Goal: Information Seeking & Learning: Check status

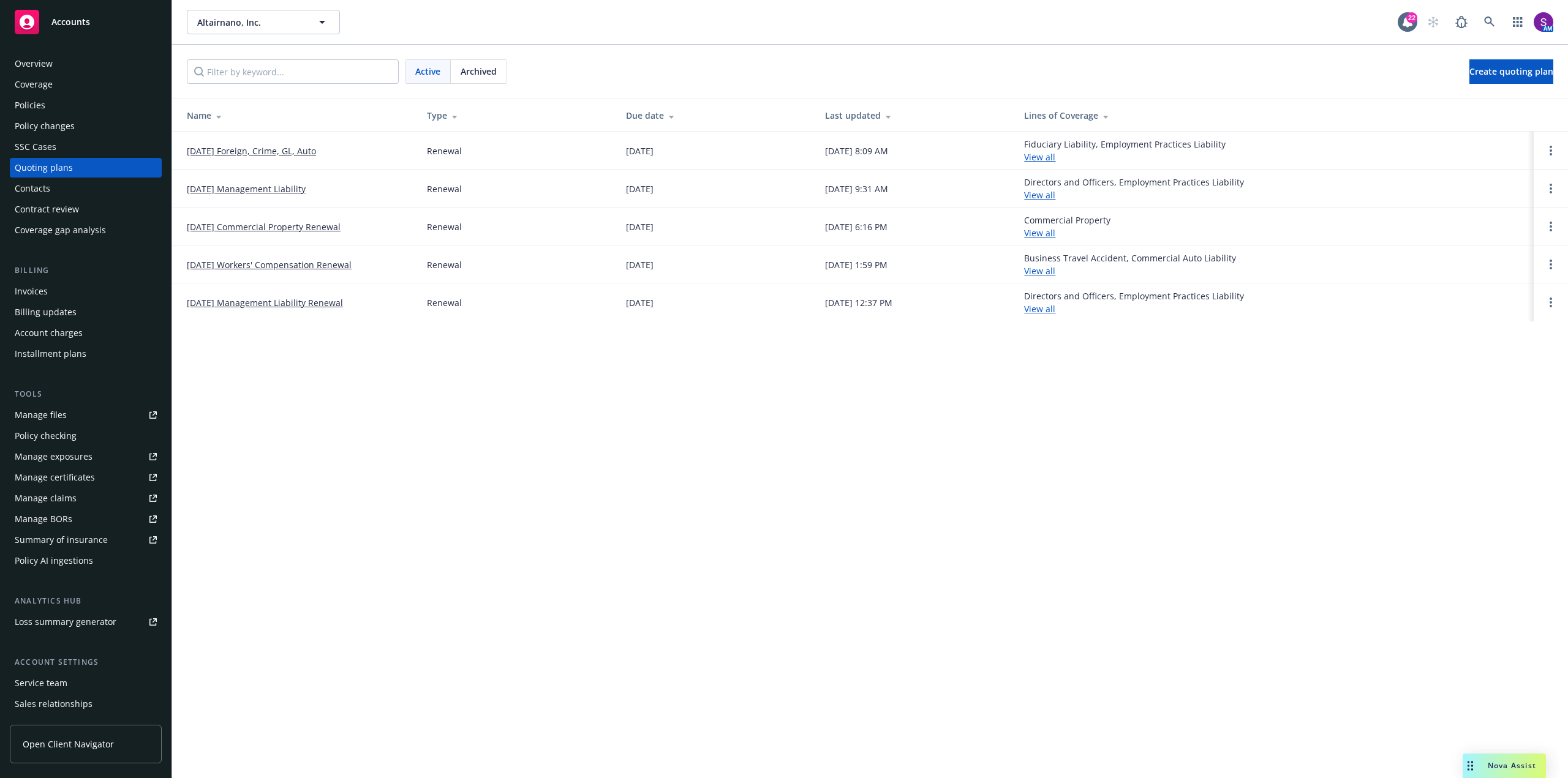
click at [68, 437] on div "Policy checking" at bounding box center [45, 436] width 62 height 19
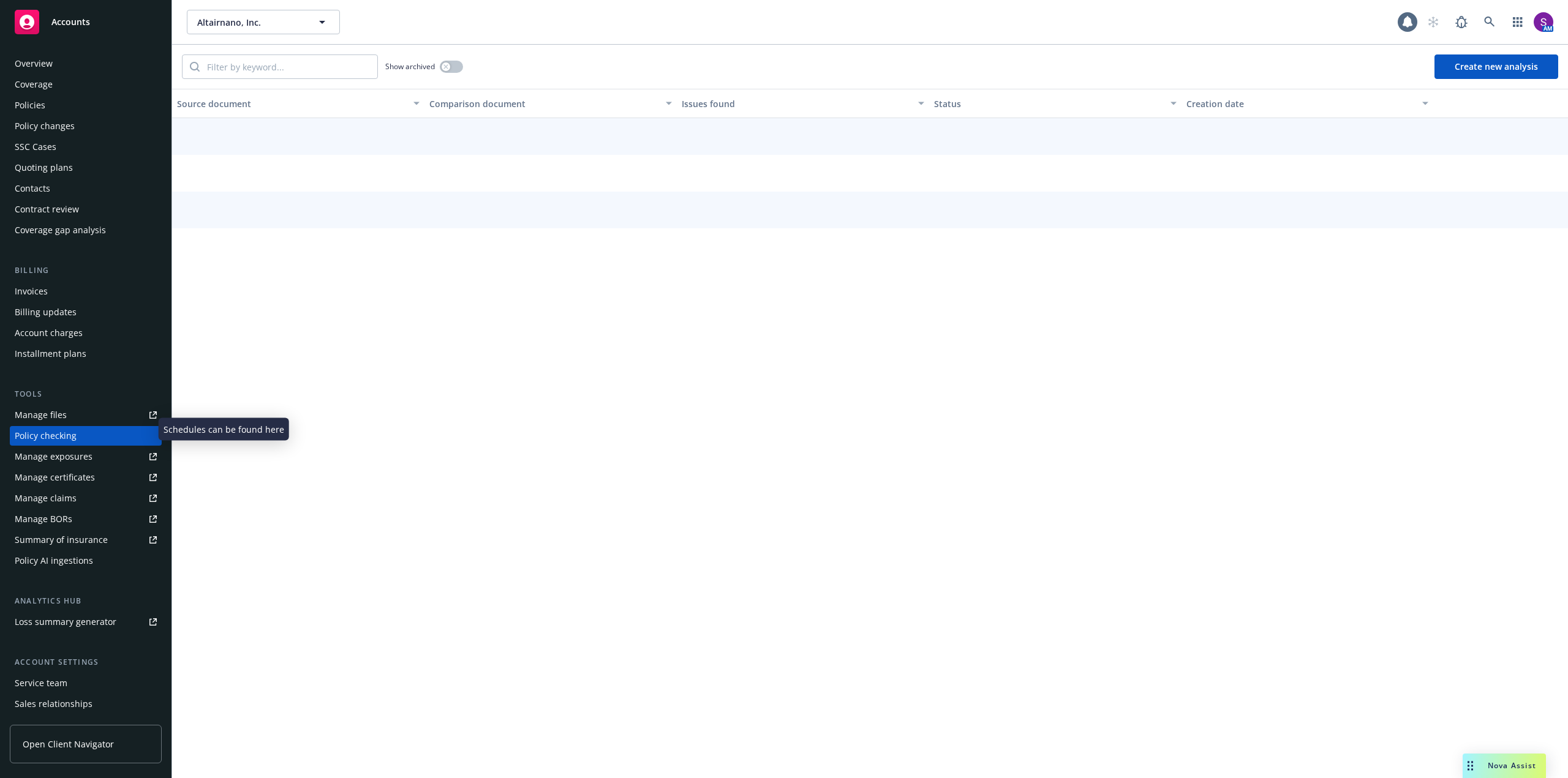
scroll to position [27, 0]
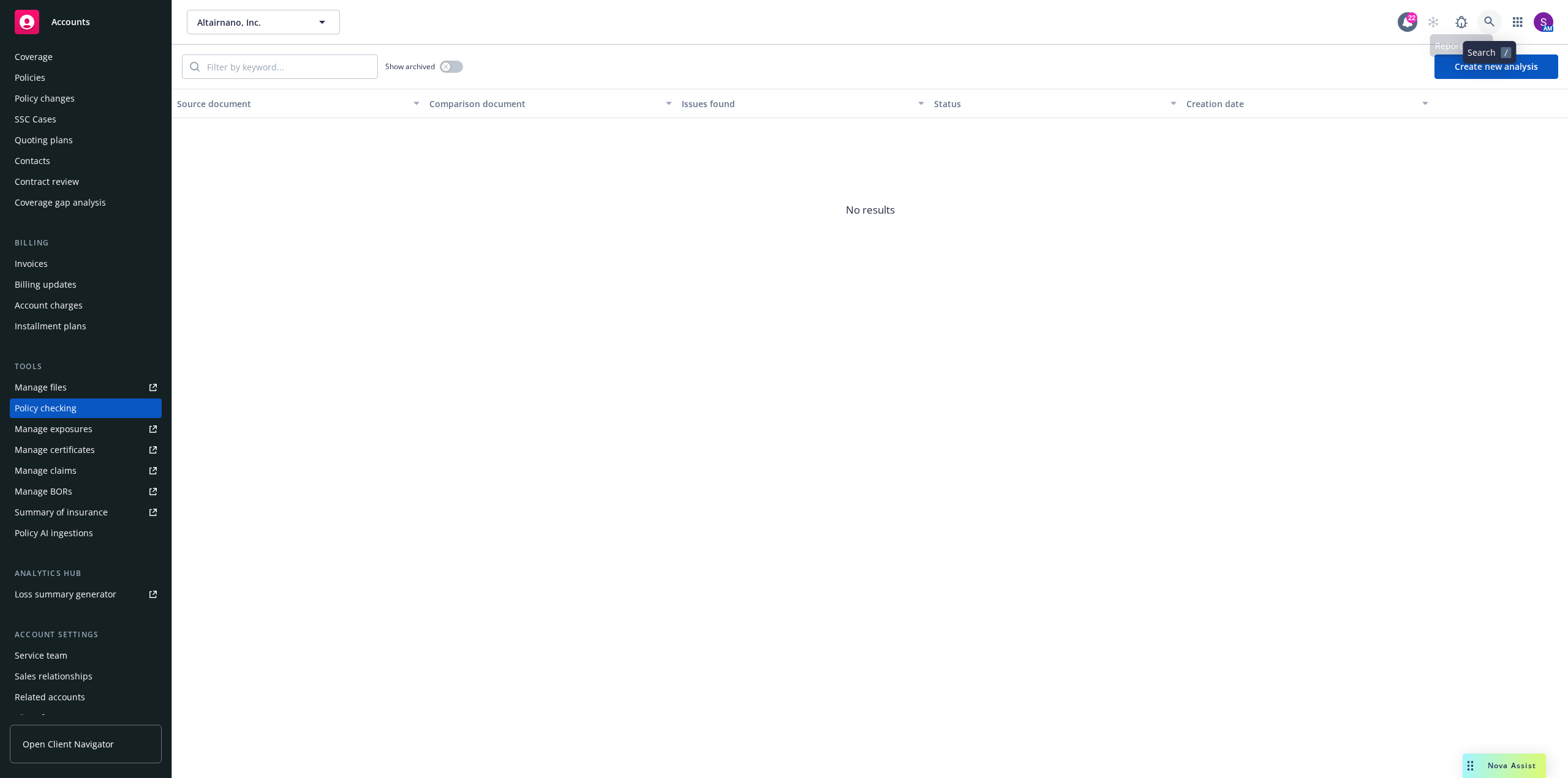
click at [1485, 16] on link at bounding box center [1489, 22] width 24 height 24
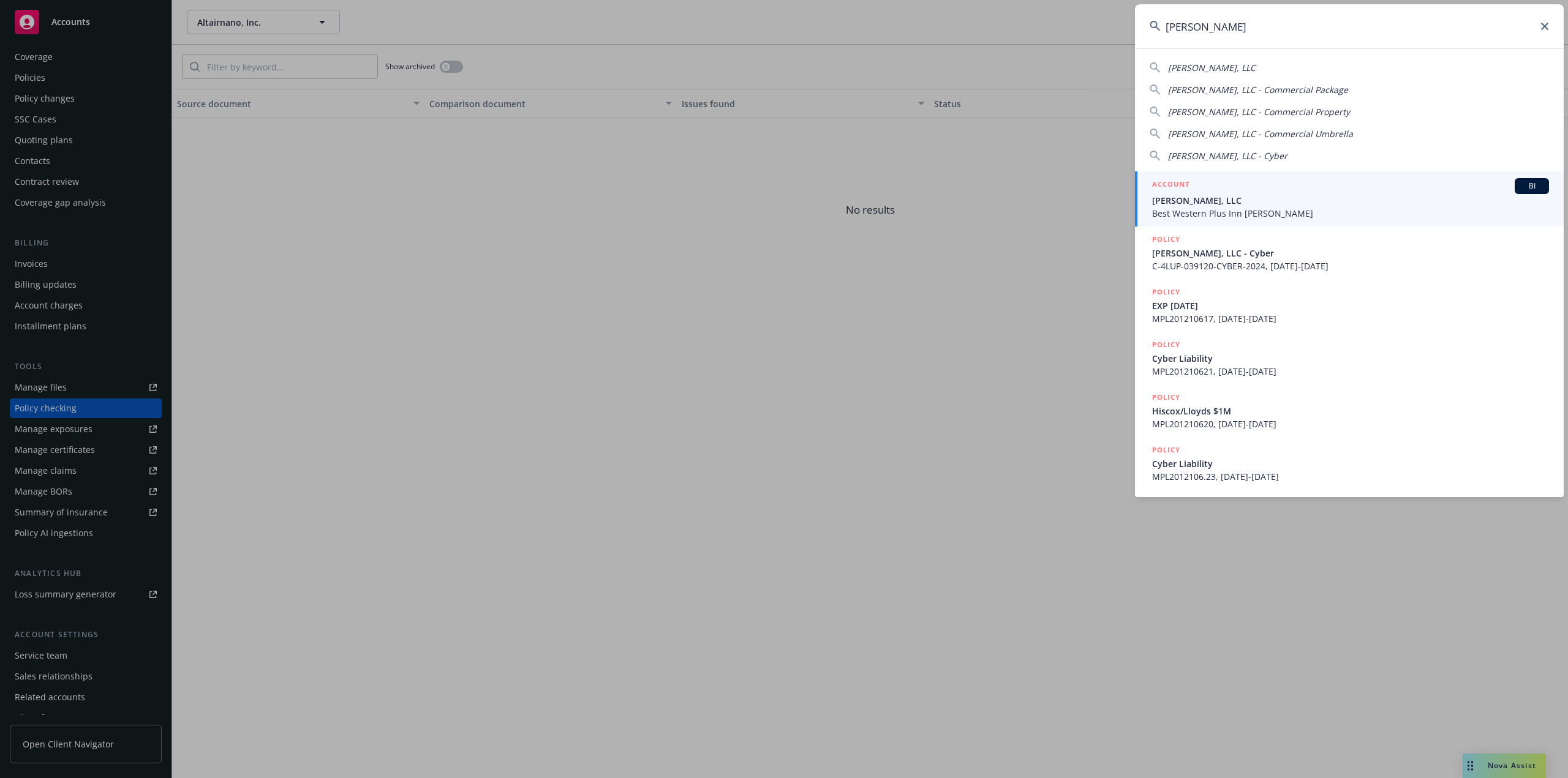
type input "[PERSON_NAME]"
click at [1177, 206] on span "[PERSON_NAME], LLC" at bounding box center [1350, 200] width 397 height 12
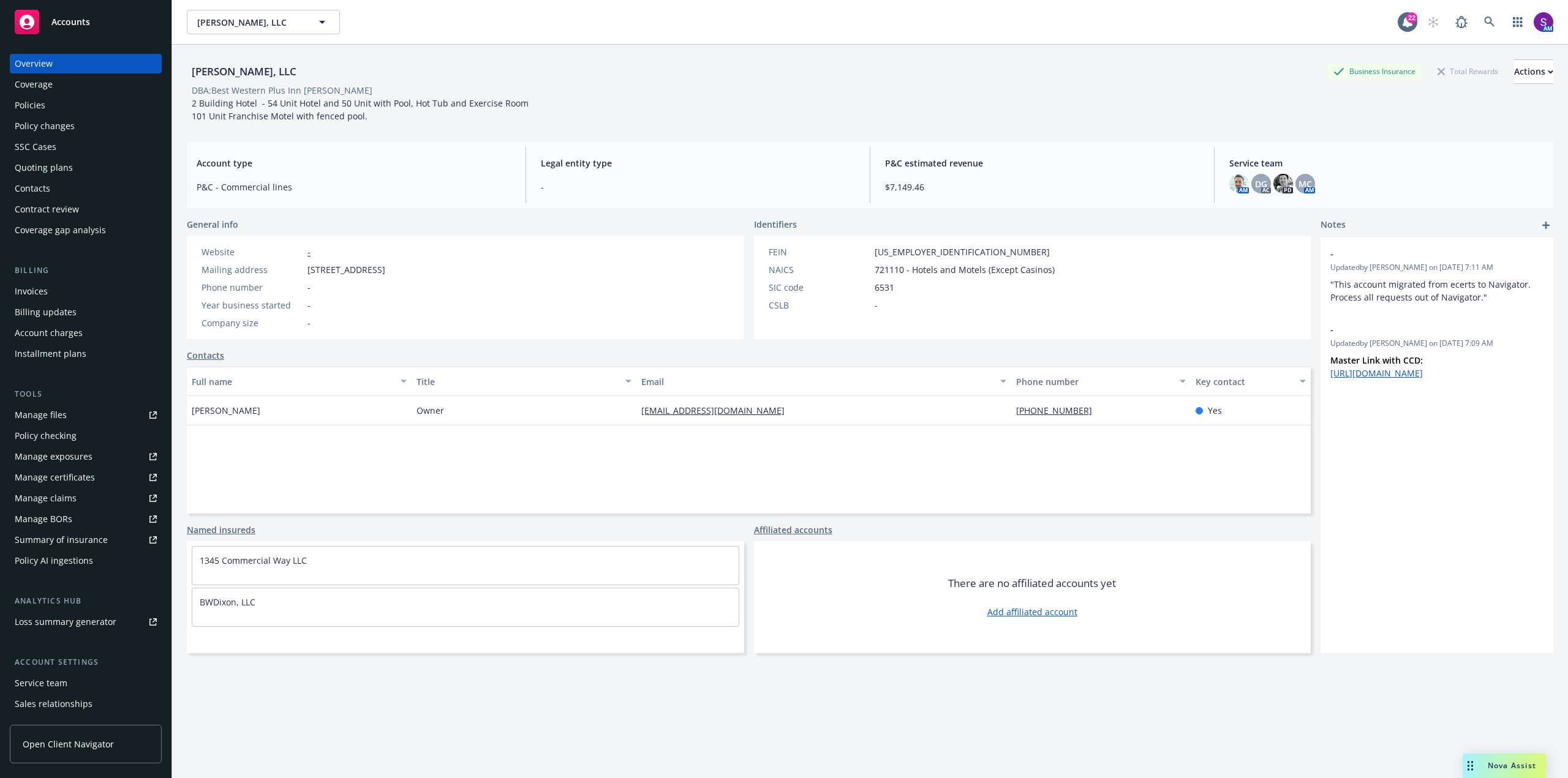
click at [65, 101] on div "Policies" at bounding box center [86, 105] width 142 height 19
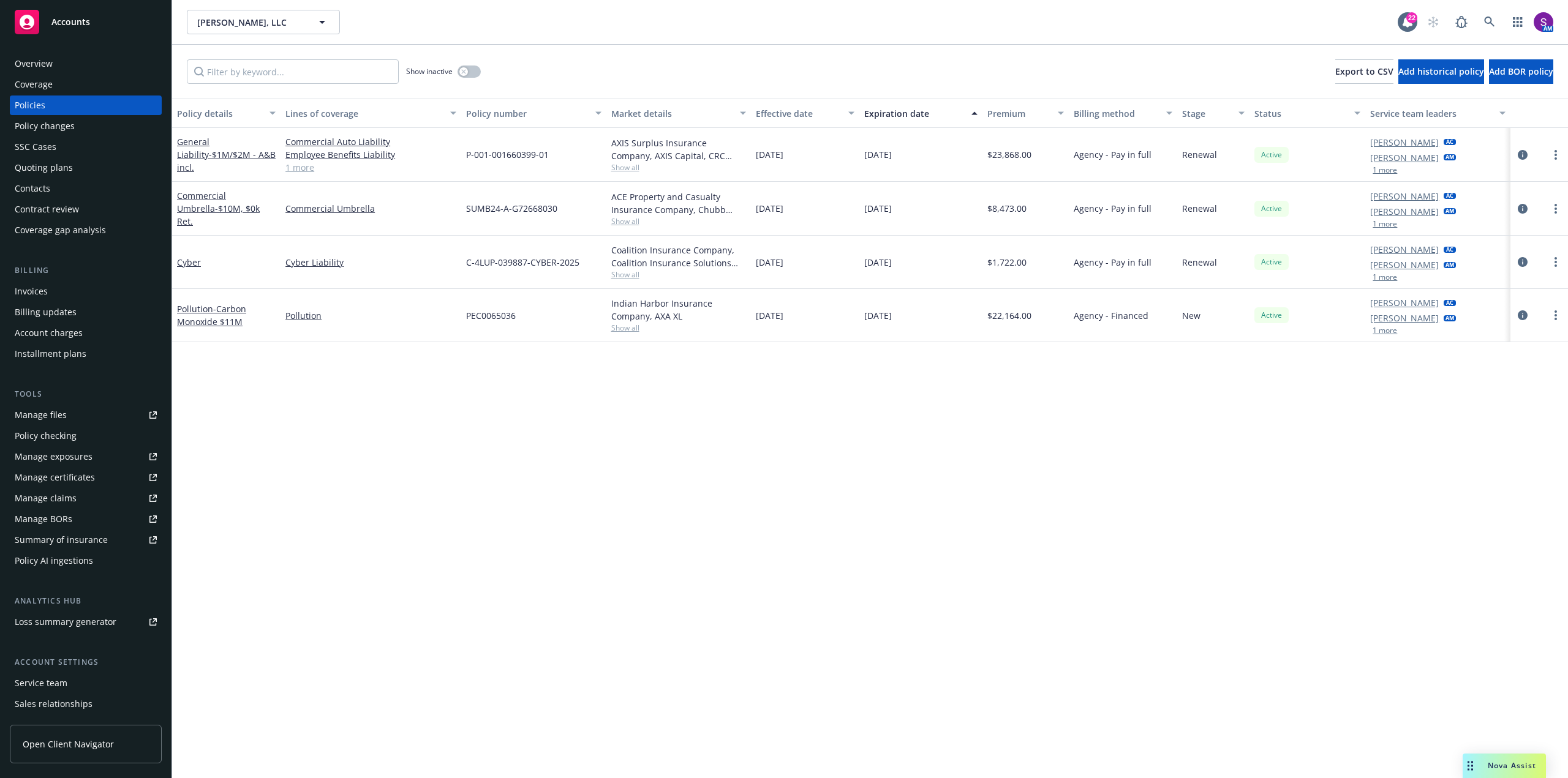
click at [625, 166] on span "Show all" at bounding box center [678, 167] width 135 height 10
click at [583, 156] on div "P-001-001660399-01" at bounding box center [533, 154] width 144 height 54
click at [627, 169] on span "Show all" at bounding box center [678, 167] width 135 height 10
click at [465, 72] on icon "button" at bounding box center [463, 72] width 5 height 5
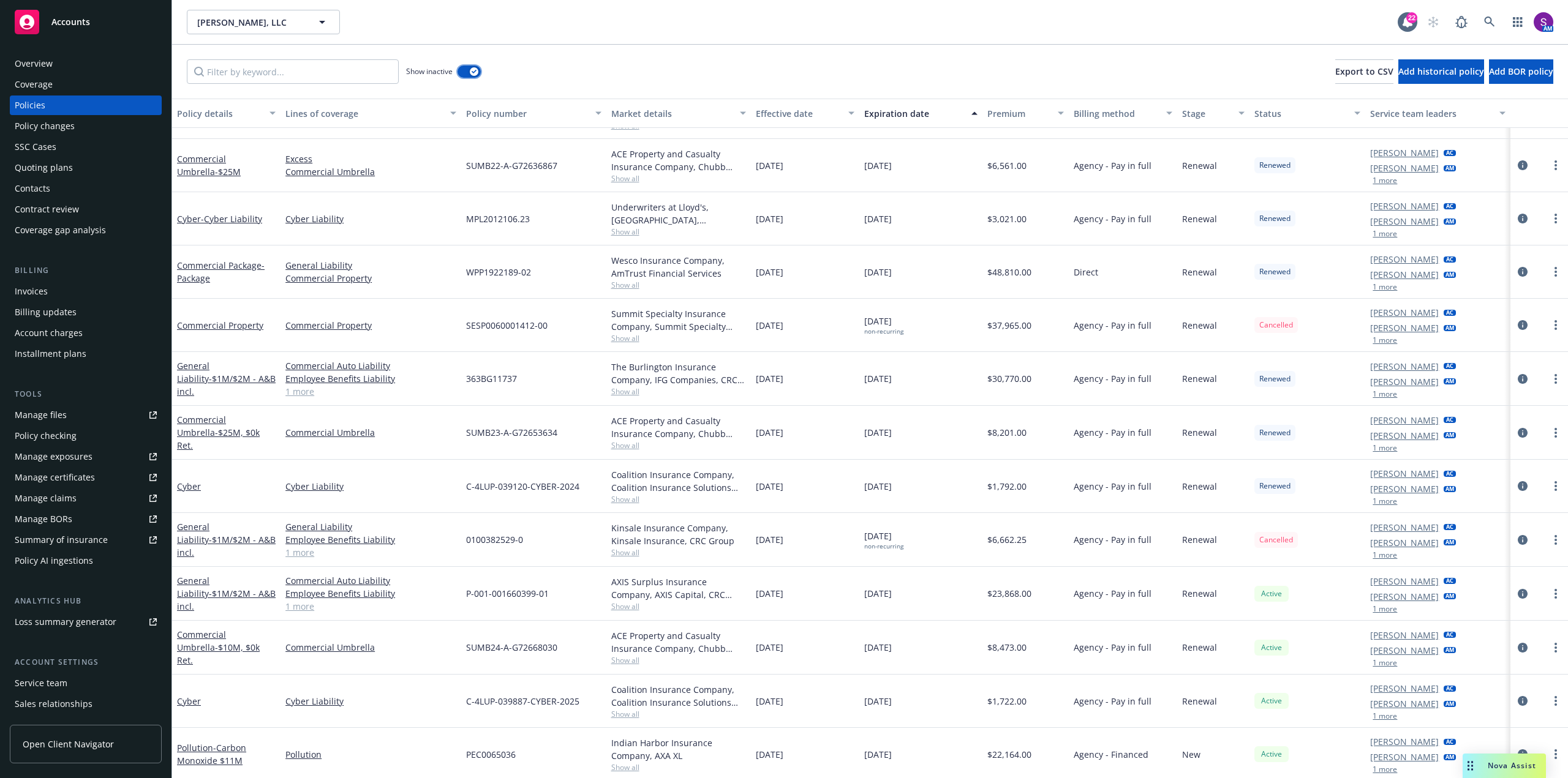
scroll to position [1073, 0]
click at [1517, 536] on icon "circleInformation" at bounding box center [1522, 538] width 10 height 10
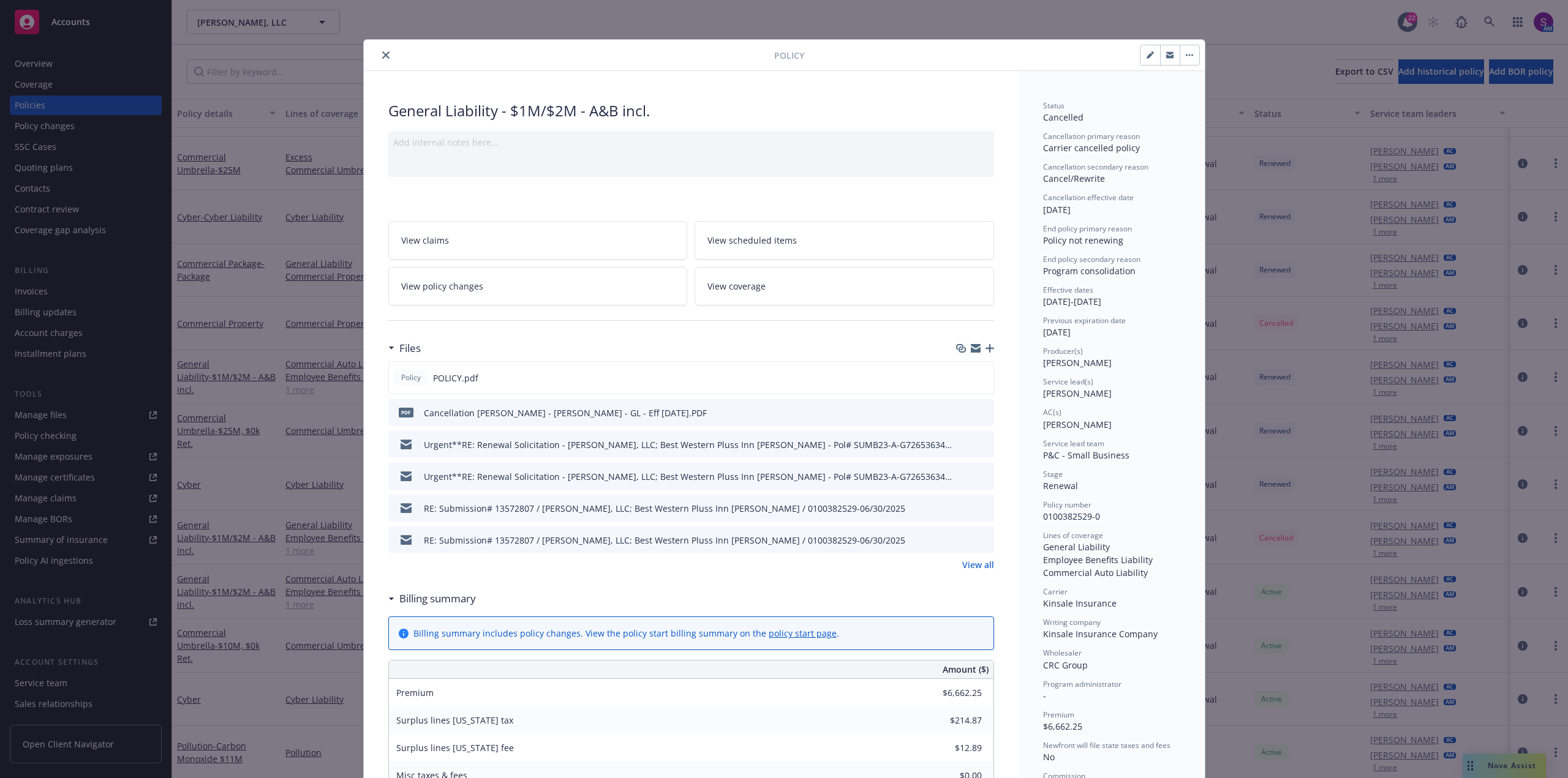
click at [979, 411] on icon "preview file" at bounding box center [982, 412] width 11 height 9
click at [382, 55] on icon "close" at bounding box center [385, 55] width 7 height 7
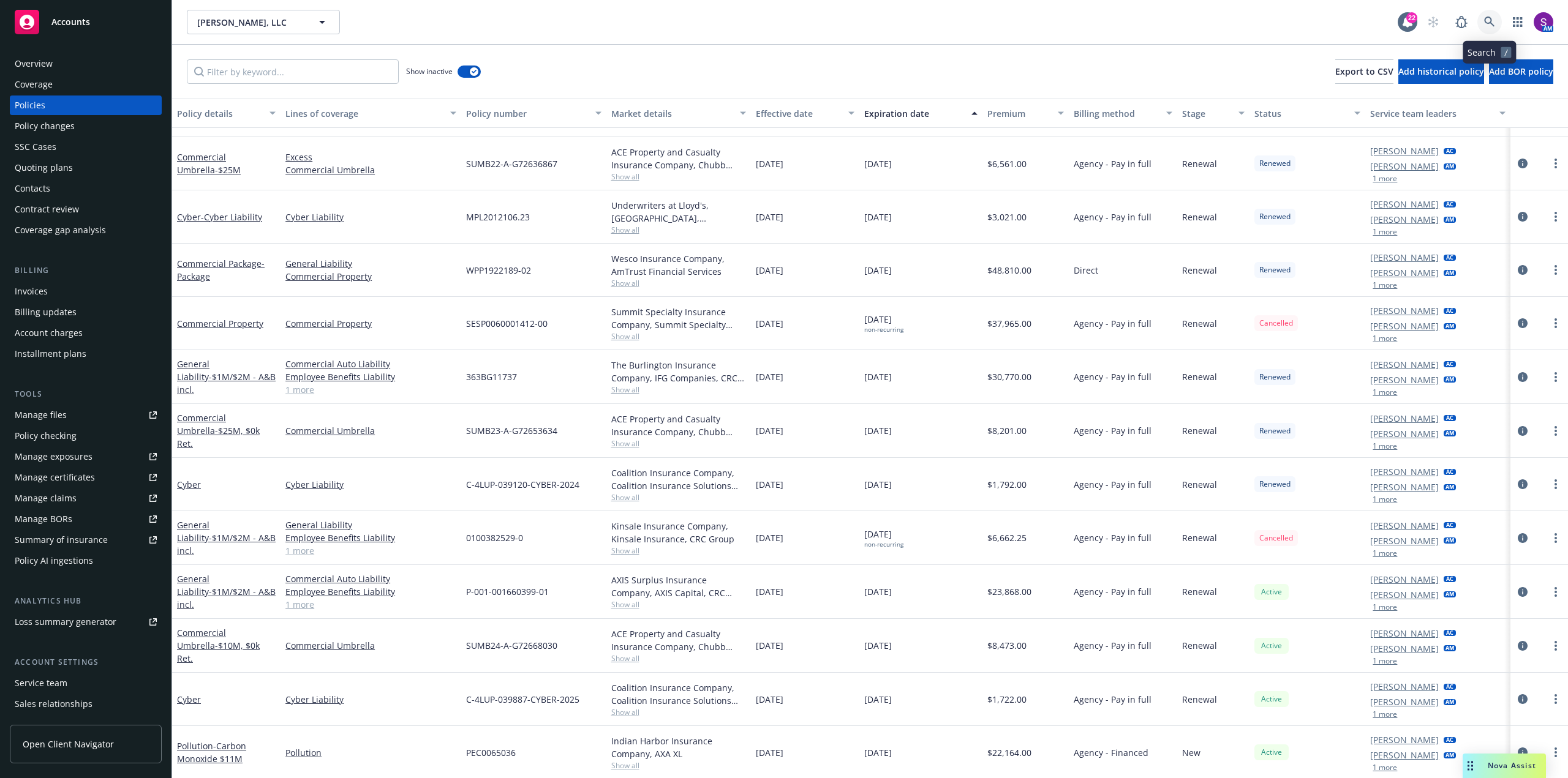
click at [1485, 18] on icon at bounding box center [1489, 22] width 11 height 11
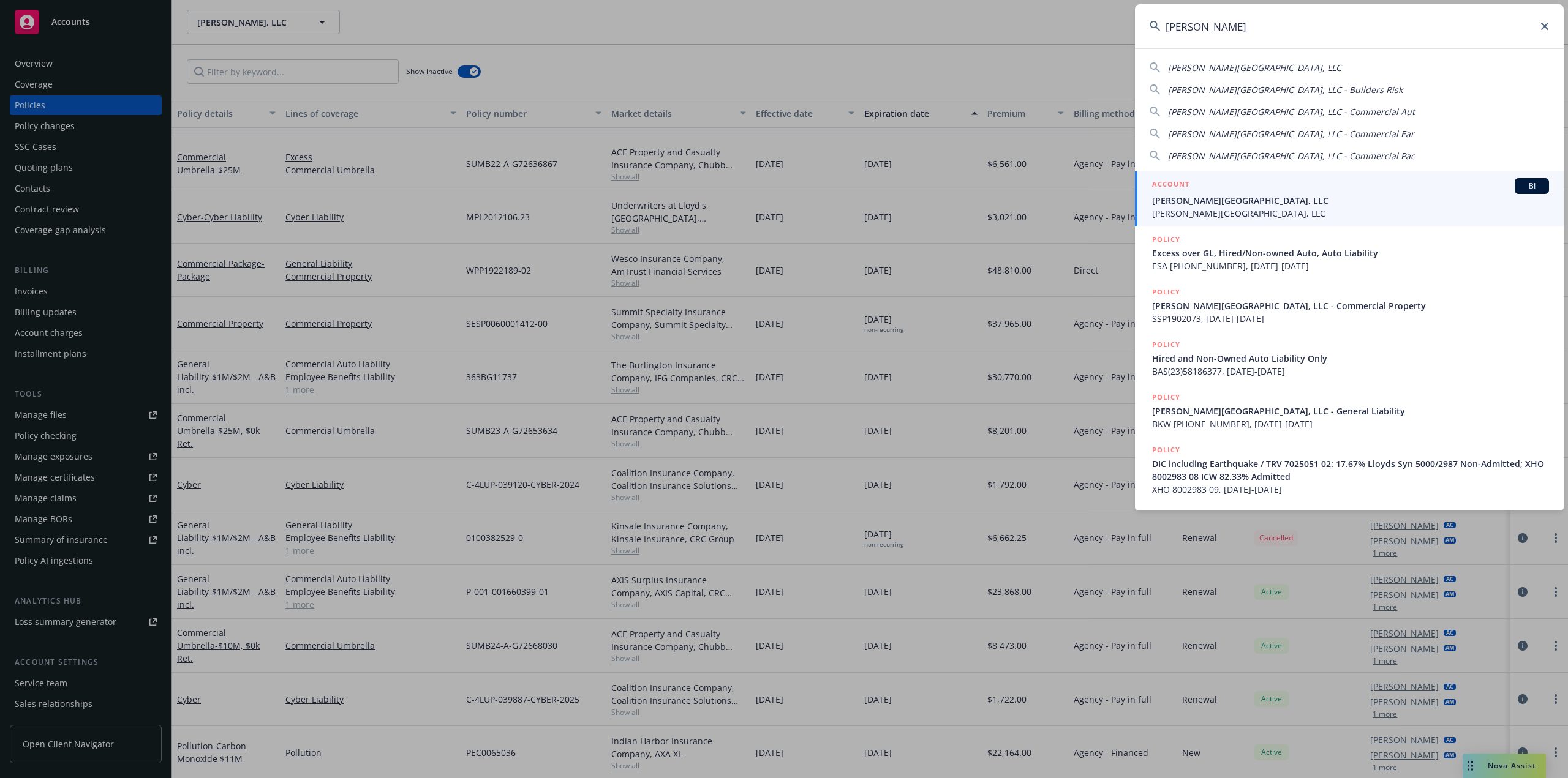
type input "[PERSON_NAME]"
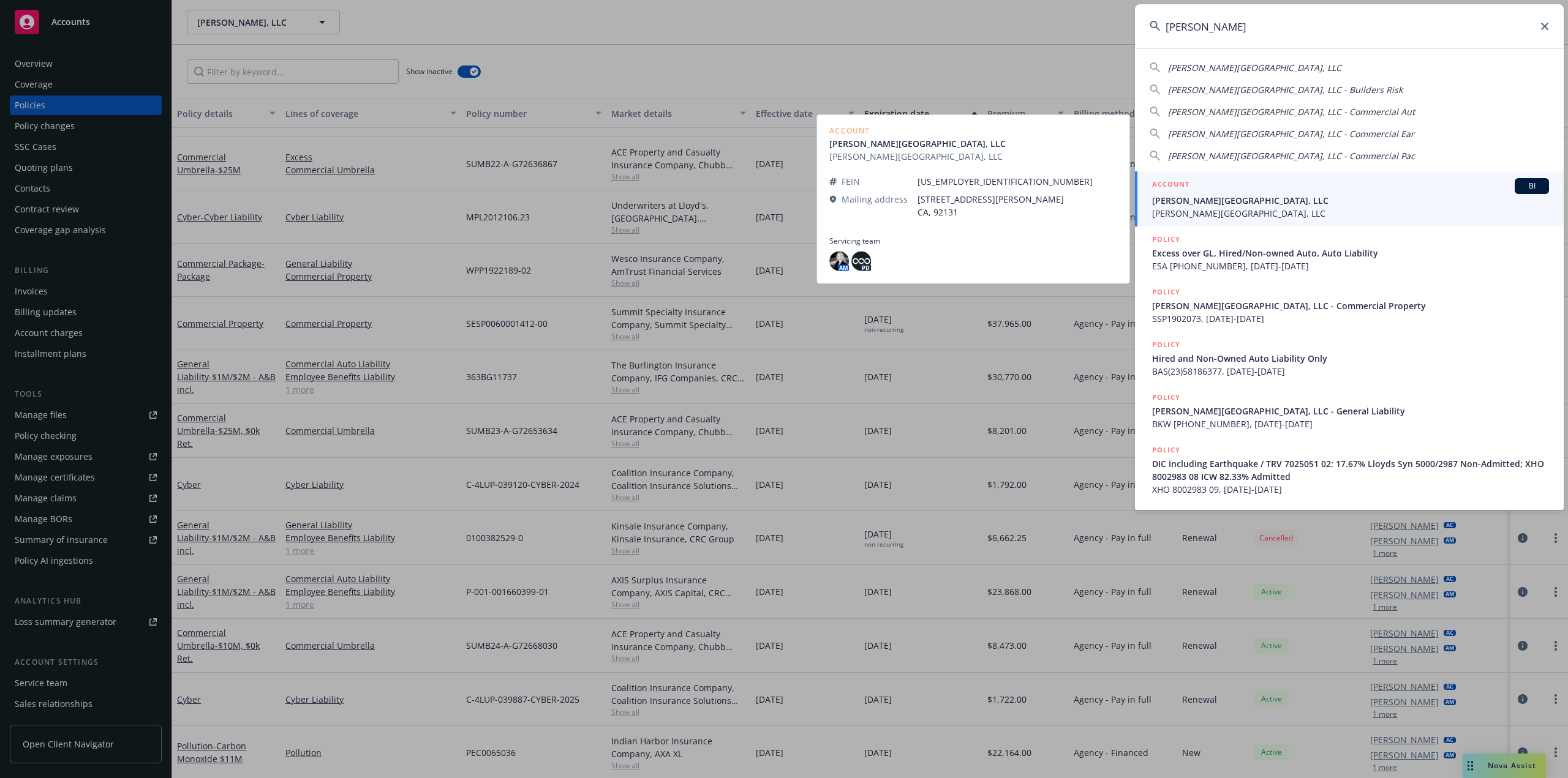
click at [1194, 202] on span "[PERSON_NAME][GEOGRAPHIC_DATA], LLC" at bounding box center [1350, 200] width 397 height 12
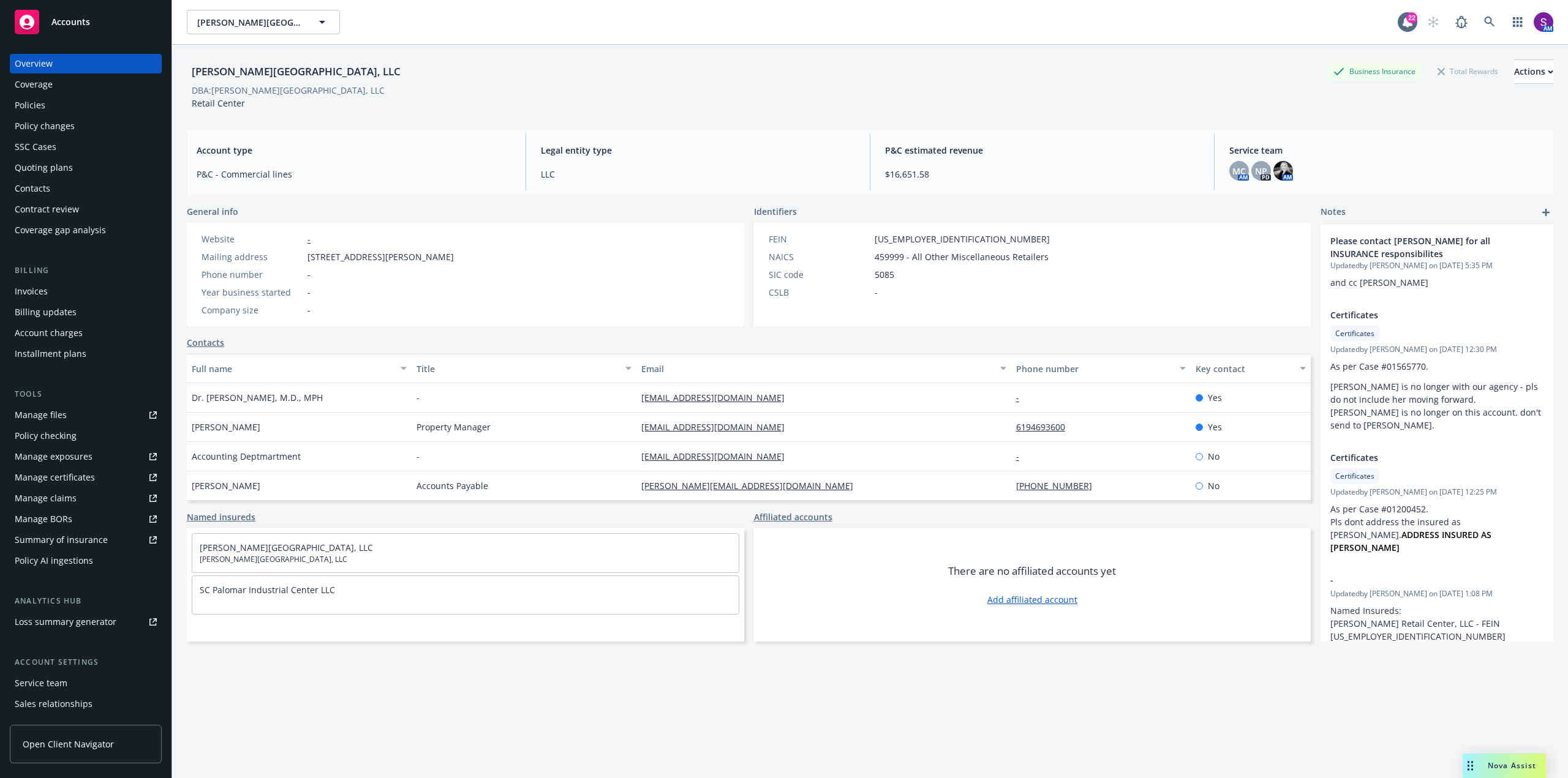
click at [58, 104] on div "Policies" at bounding box center [86, 105] width 142 height 19
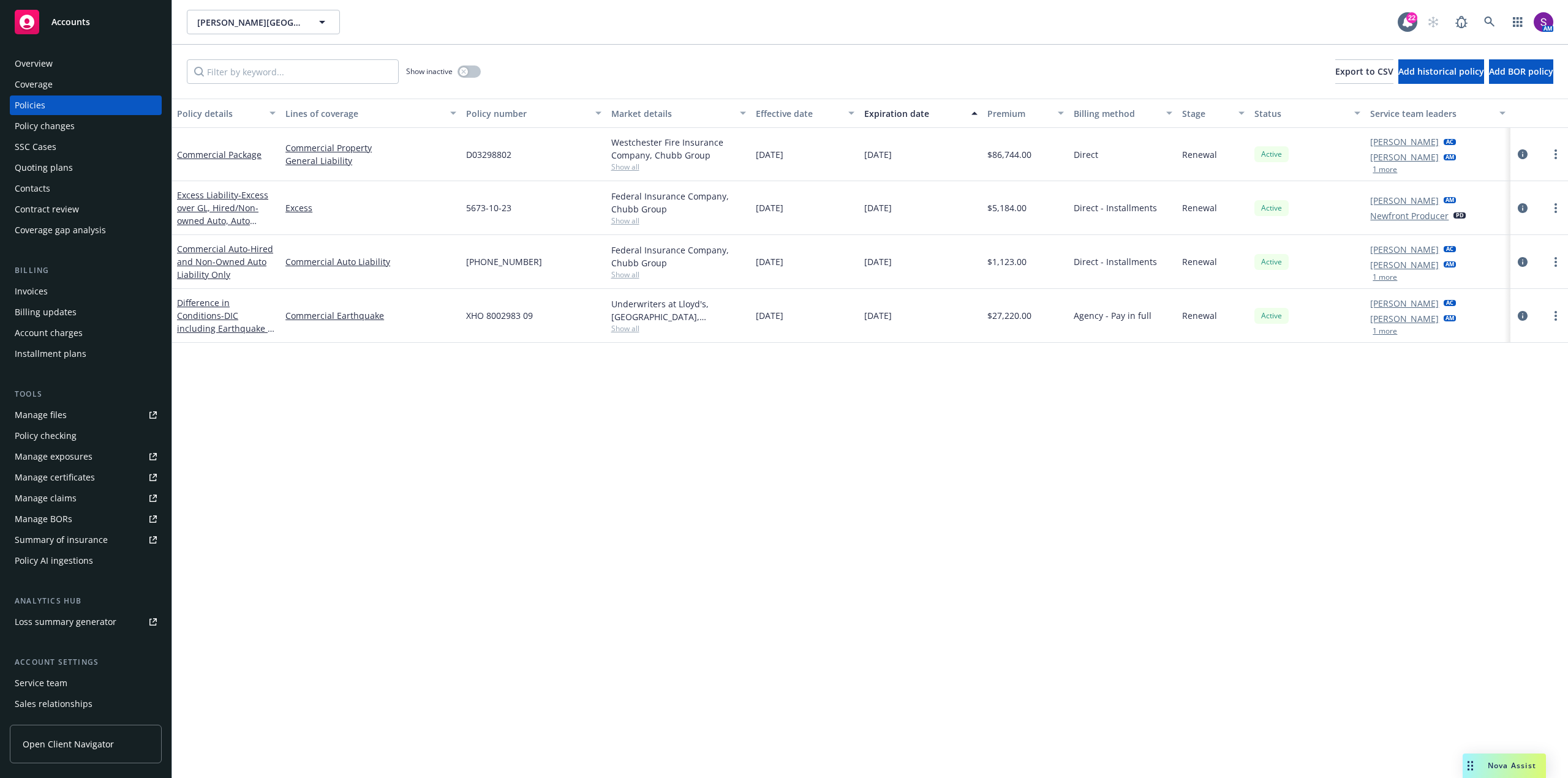
click at [631, 163] on span "Show all" at bounding box center [678, 166] width 135 height 10
click at [574, 140] on div "D03298802" at bounding box center [533, 154] width 144 height 53
click at [1524, 150] on icon "circleInformation" at bounding box center [1522, 154] width 10 height 10
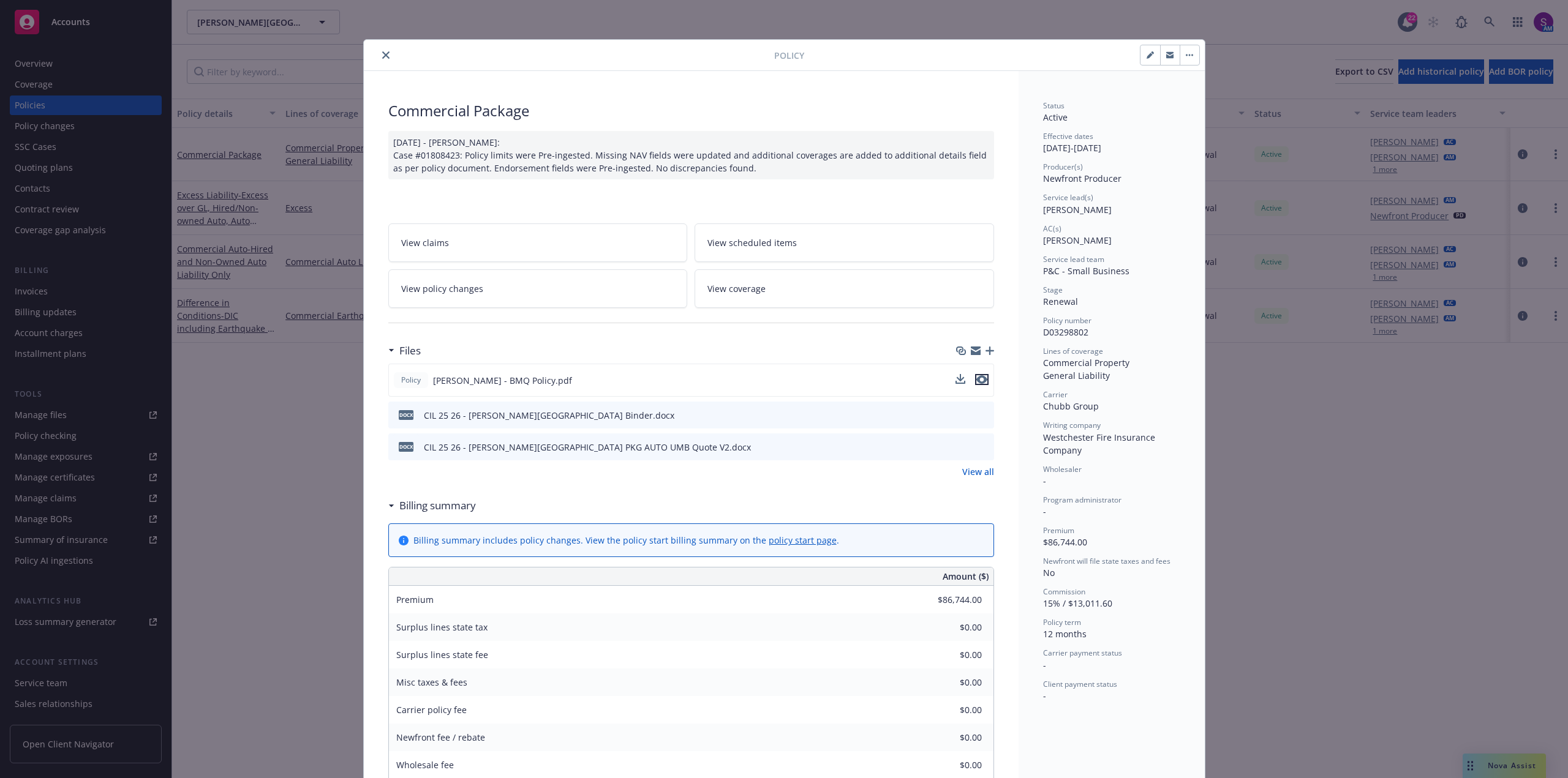
click at [976, 378] on icon "preview file" at bounding box center [982, 380] width 11 height 9
click at [382, 51] on icon "close" at bounding box center [385, 55] width 7 height 7
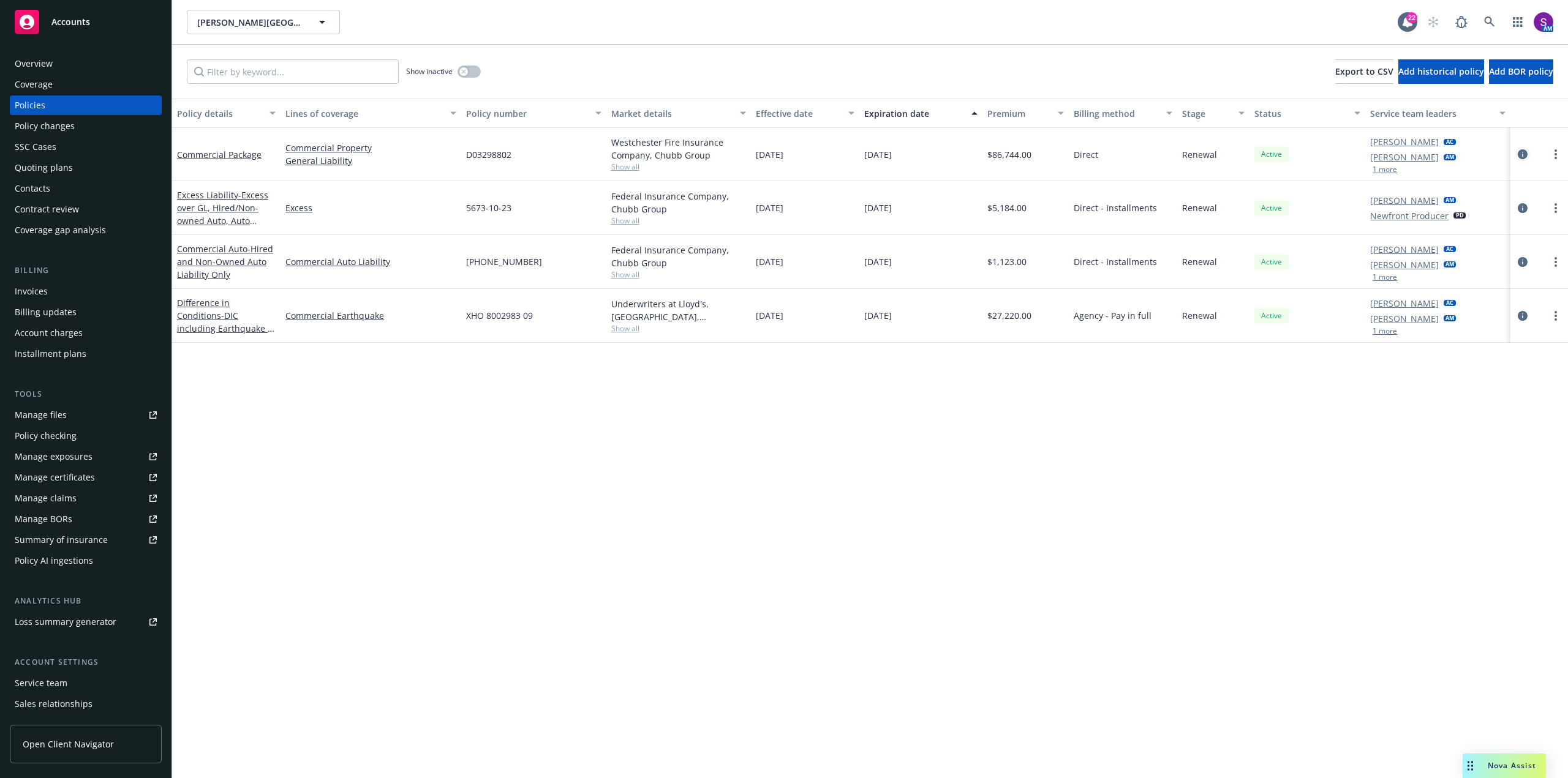
click at [1522, 154] on icon "circleInformation" at bounding box center [1522, 154] width 10 height 10
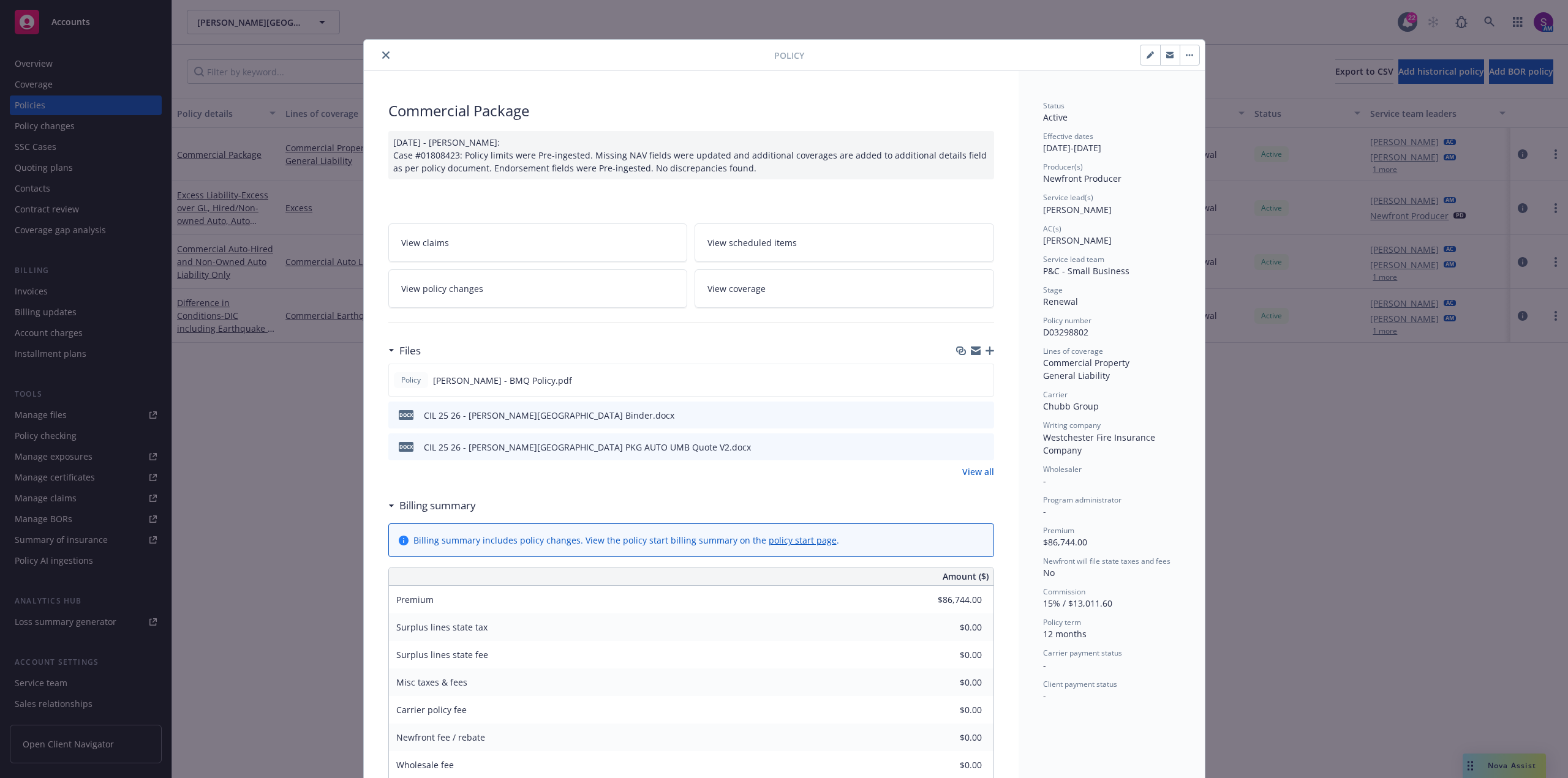
scroll to position [37, 0]
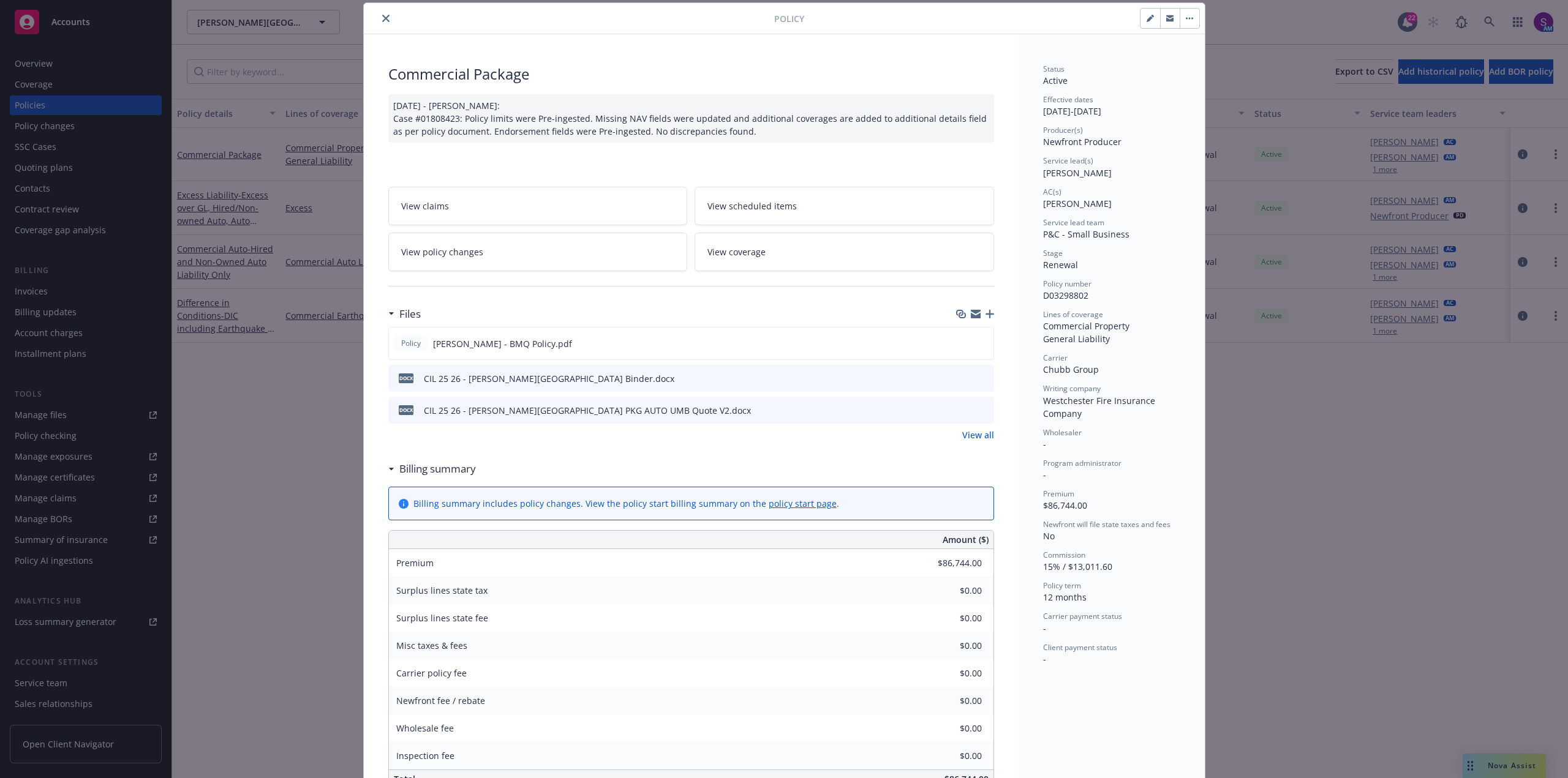
click at [1146, 19] on icon "button" at bounding box center [1149, 19] width 6 height 6
select select "RENEWAL"
select select "12"
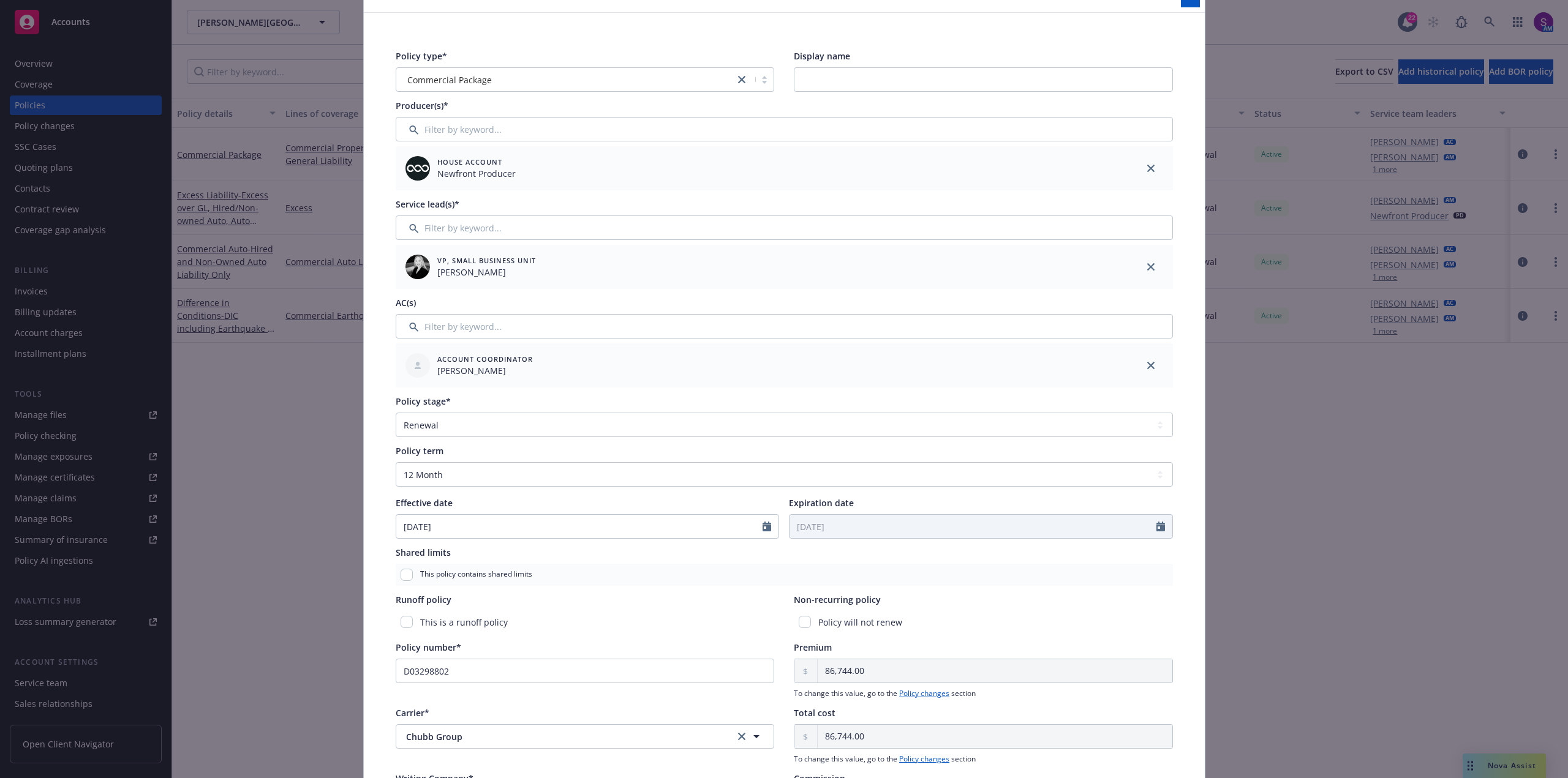
scroll to position [29, 0]
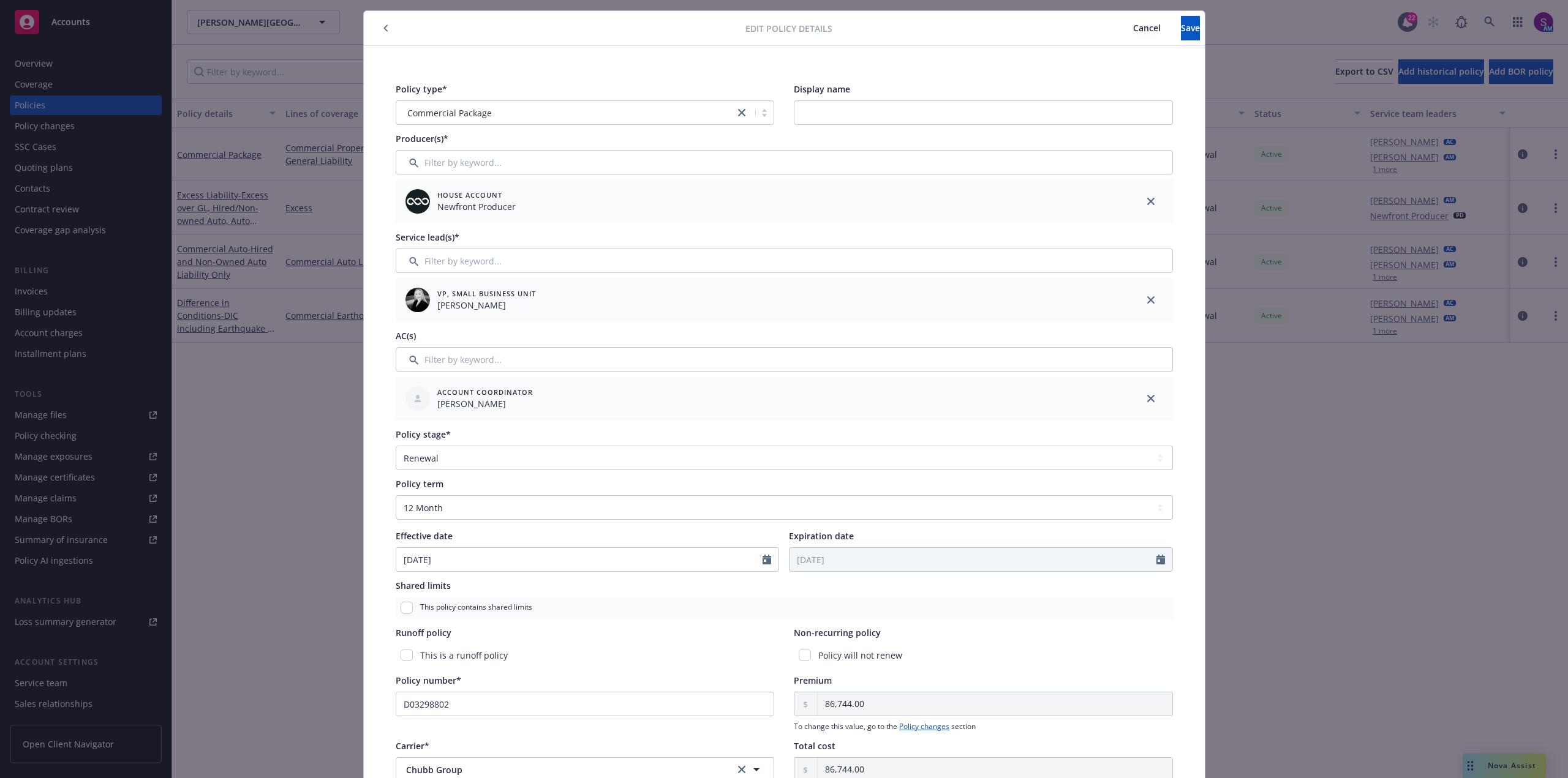
click at [1133, 26] on span "Cancel" at bounding box center [1146, 27] width 27 height 12
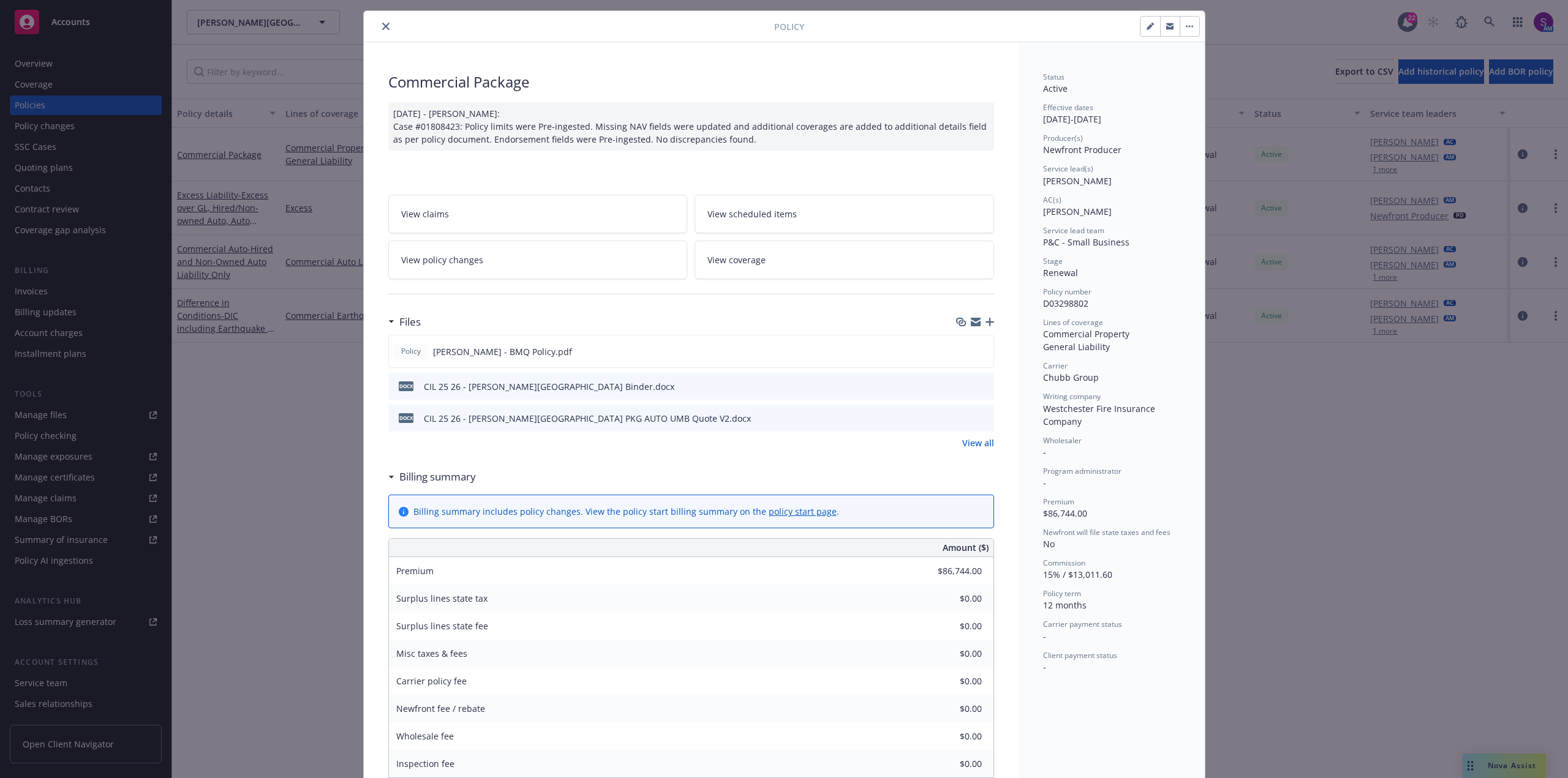
click at [382, 21] on button "close" at bounding box center [385, 26] width 15 height 15
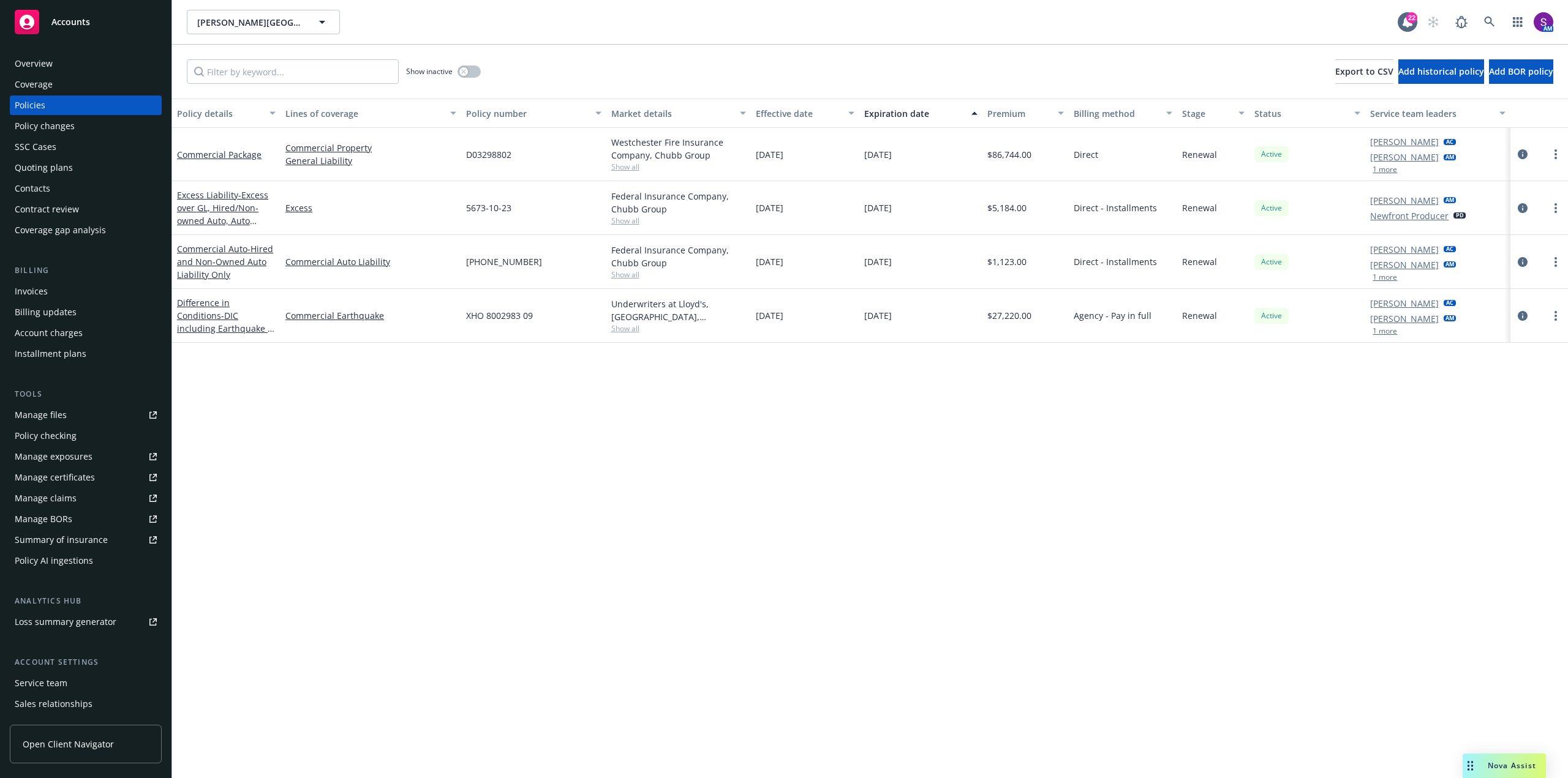
click at [1520, 146] on div at bounding box center [1539, 154] width 58 height 53
click at [1517, 157] on icon "circleInformation" at bounding box center [1522, 154] width 10 height 10
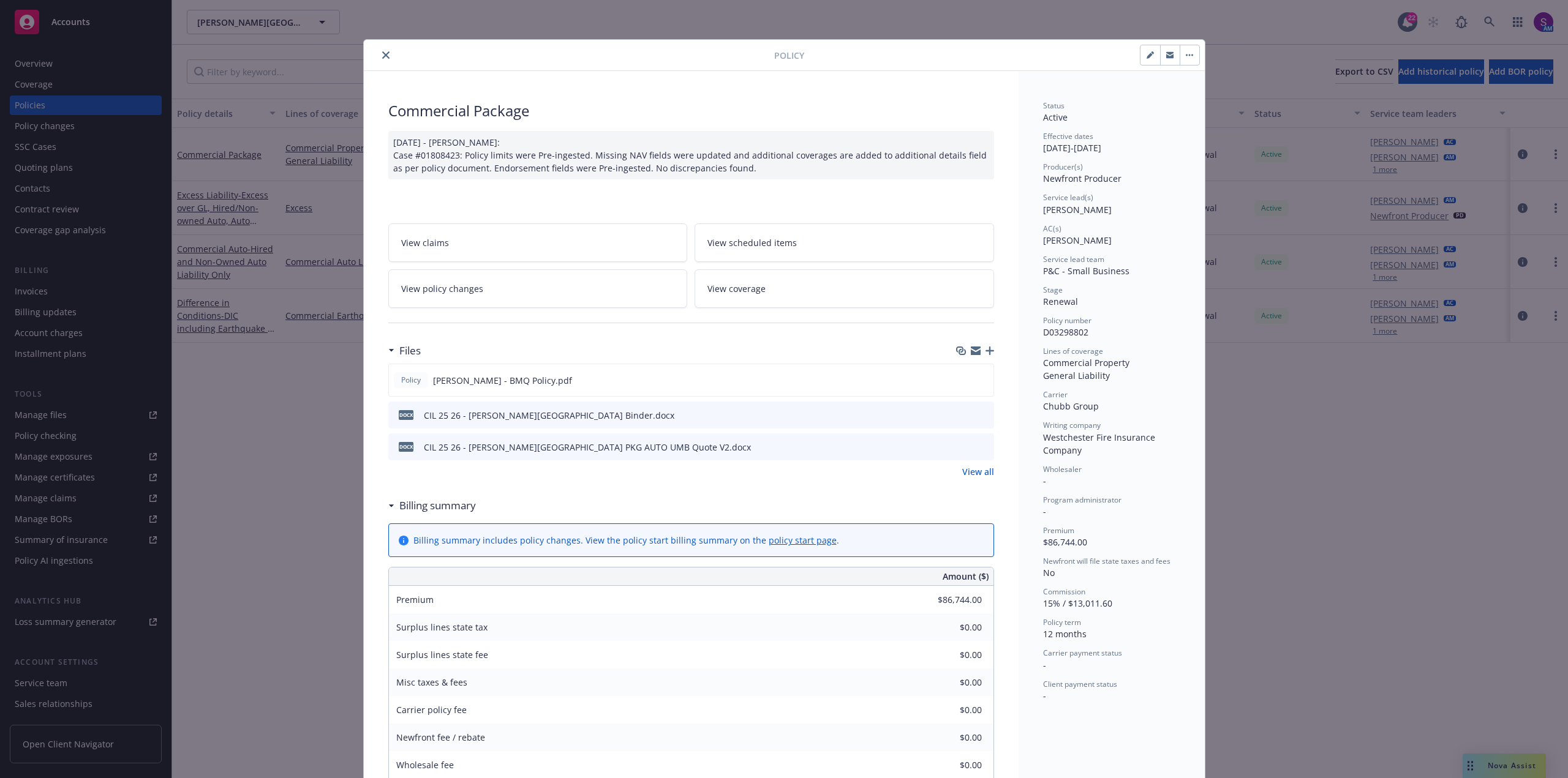
scroll to position [37, 0]
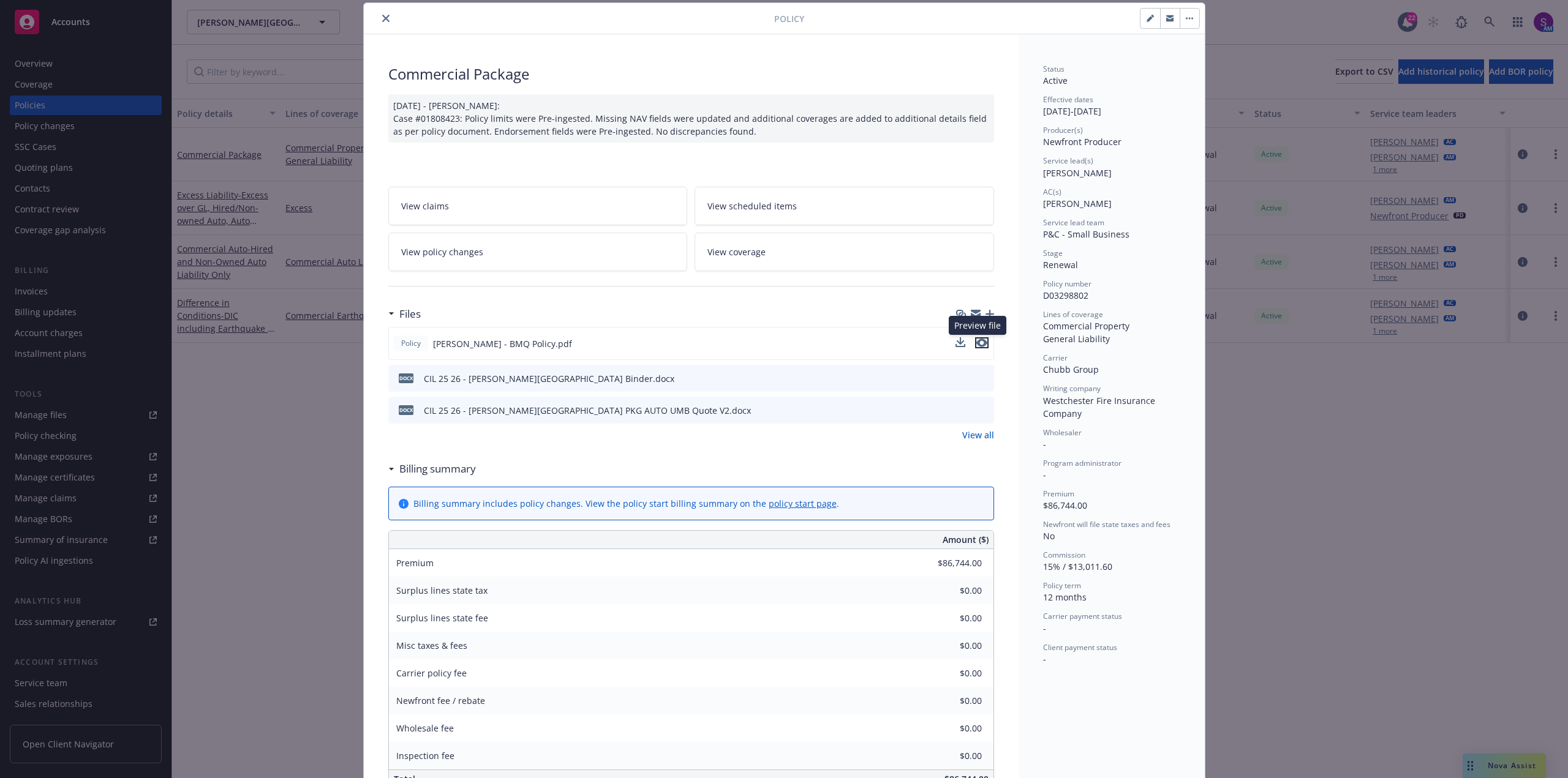
click at [978, 347] on icon "preview file" at bounding box center [982, 342] width 11 height 9
click at [386, 14] on button "close" at bounding box center [385, 18] width 15 height 15
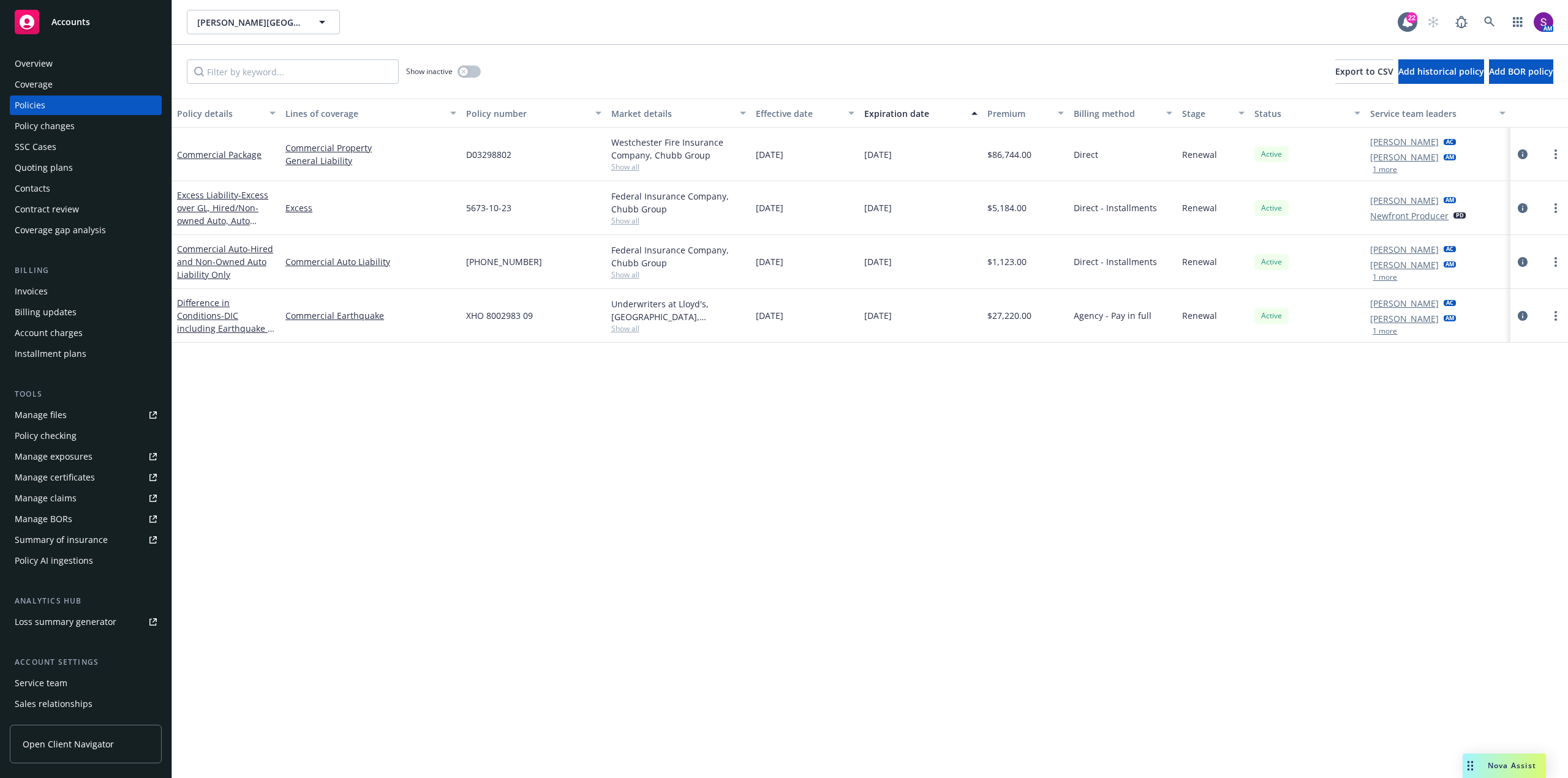
click at [50, 286] on div "Invoices" at bounding box center [86, 291] width 142 height 19
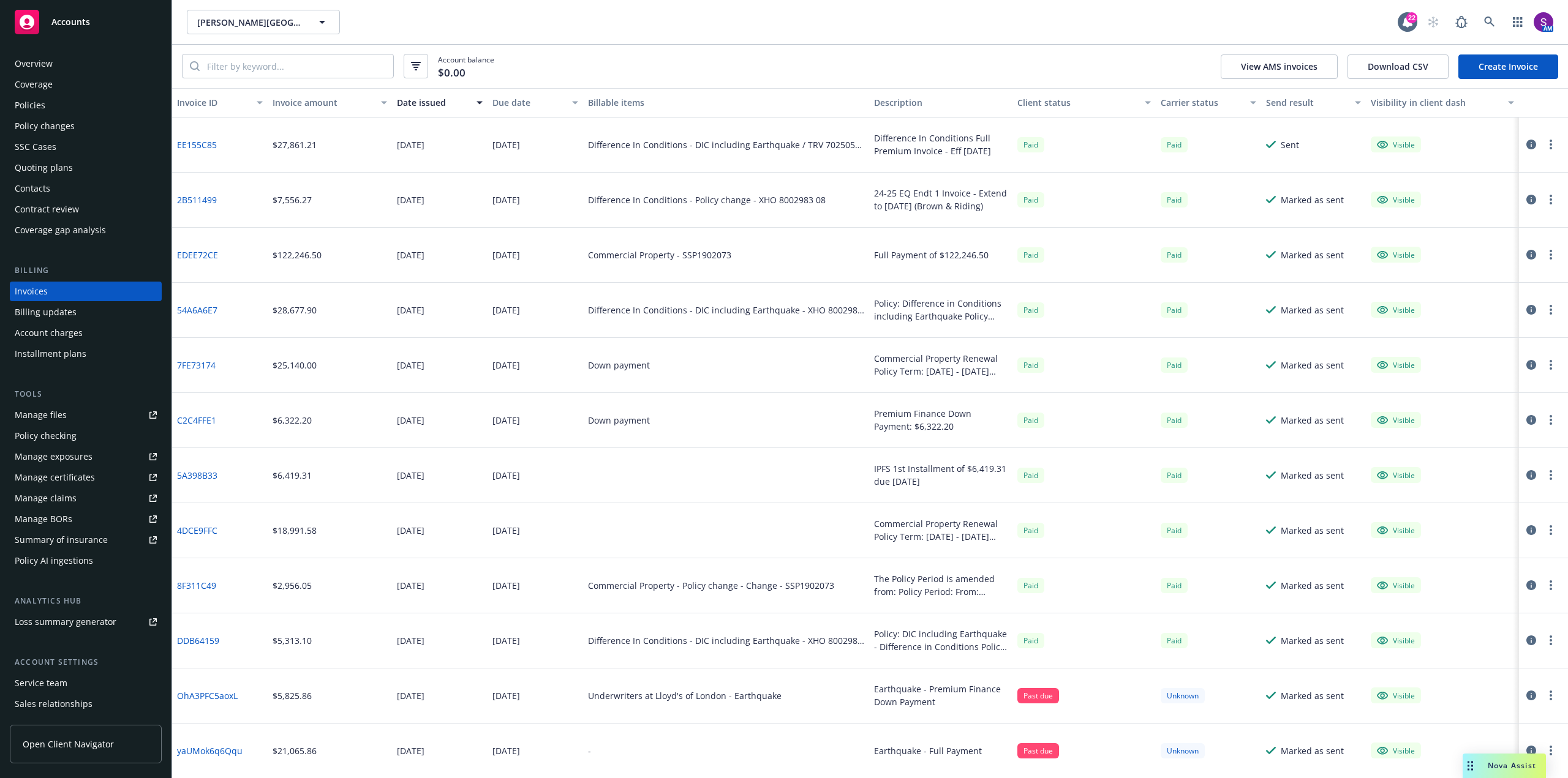
click at [81, 69] on div "Overview" at bounding box center [86, 63] width 142 height 19
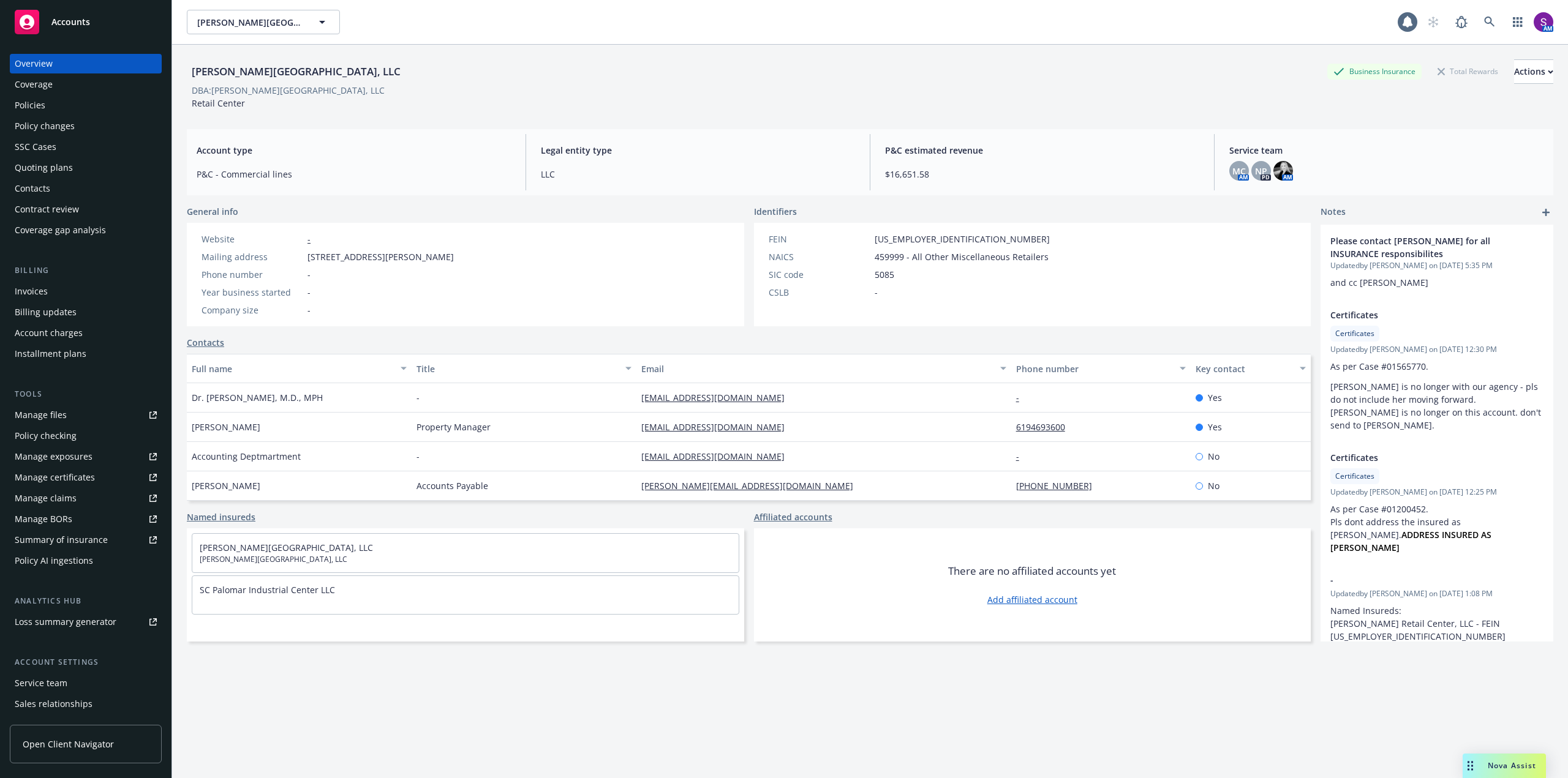
click at [54, 96] on div "Policies" at bounding box center [86, 105] width 142 height 19
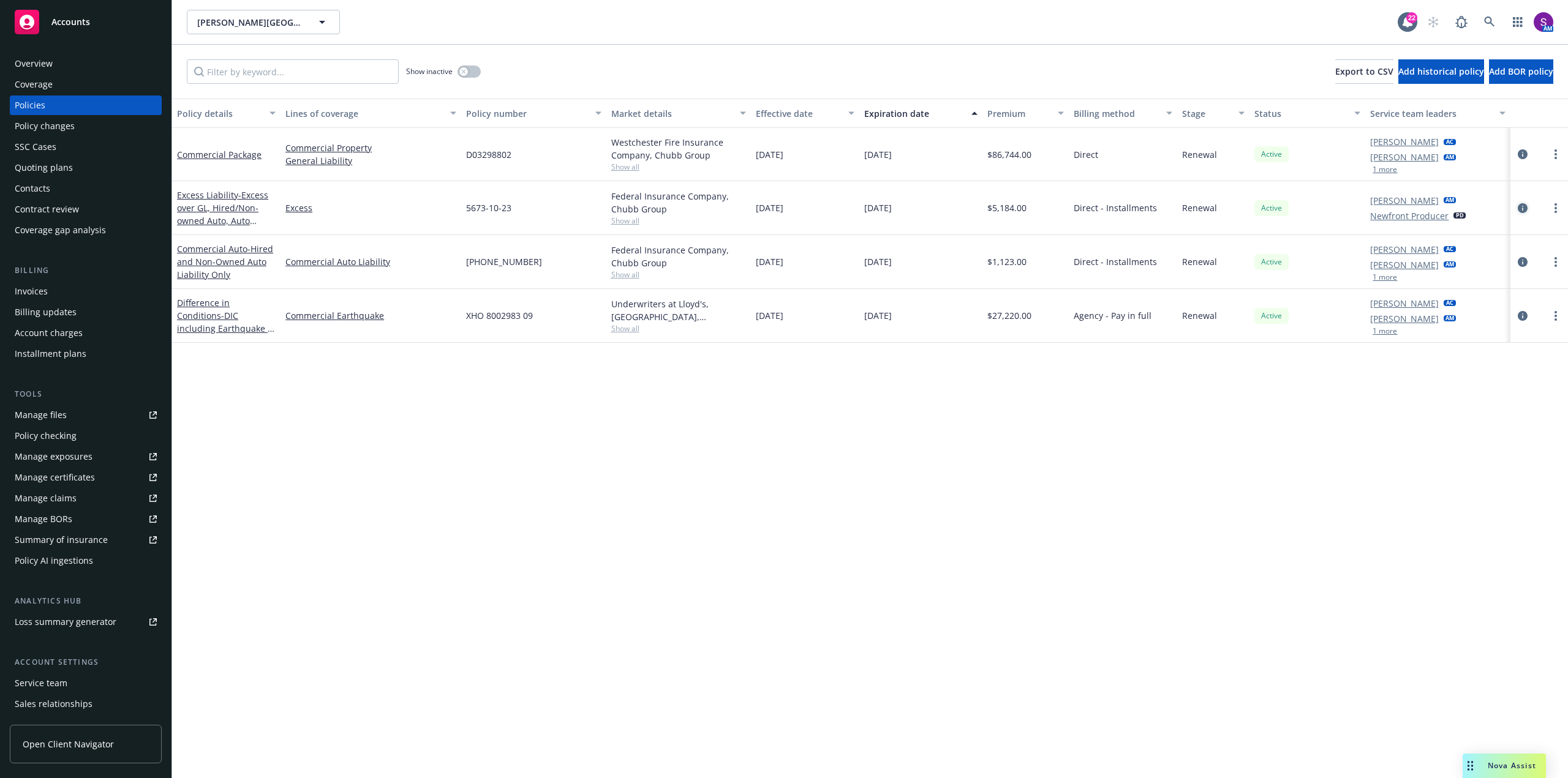
click at [1525, 207] on icon "circleInformation" at bounding box center [1522, 208] width 10 height 10
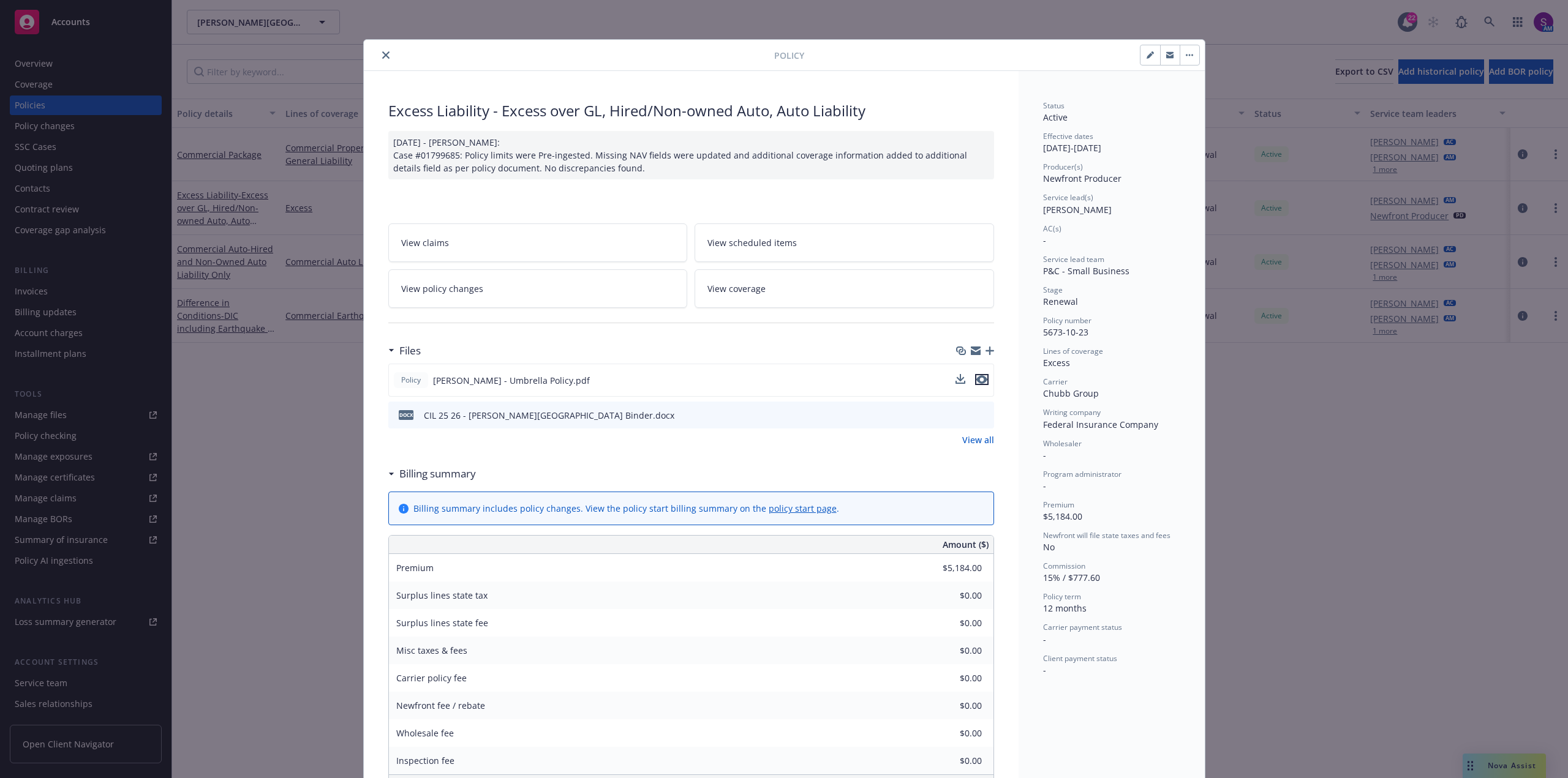
click at [977, 382] on icon "preview file" at bounding box center [982, 380] width 11 height 9
click at [382, 55] on icon "close" at bounding box center [385, 55] width 7 height 7
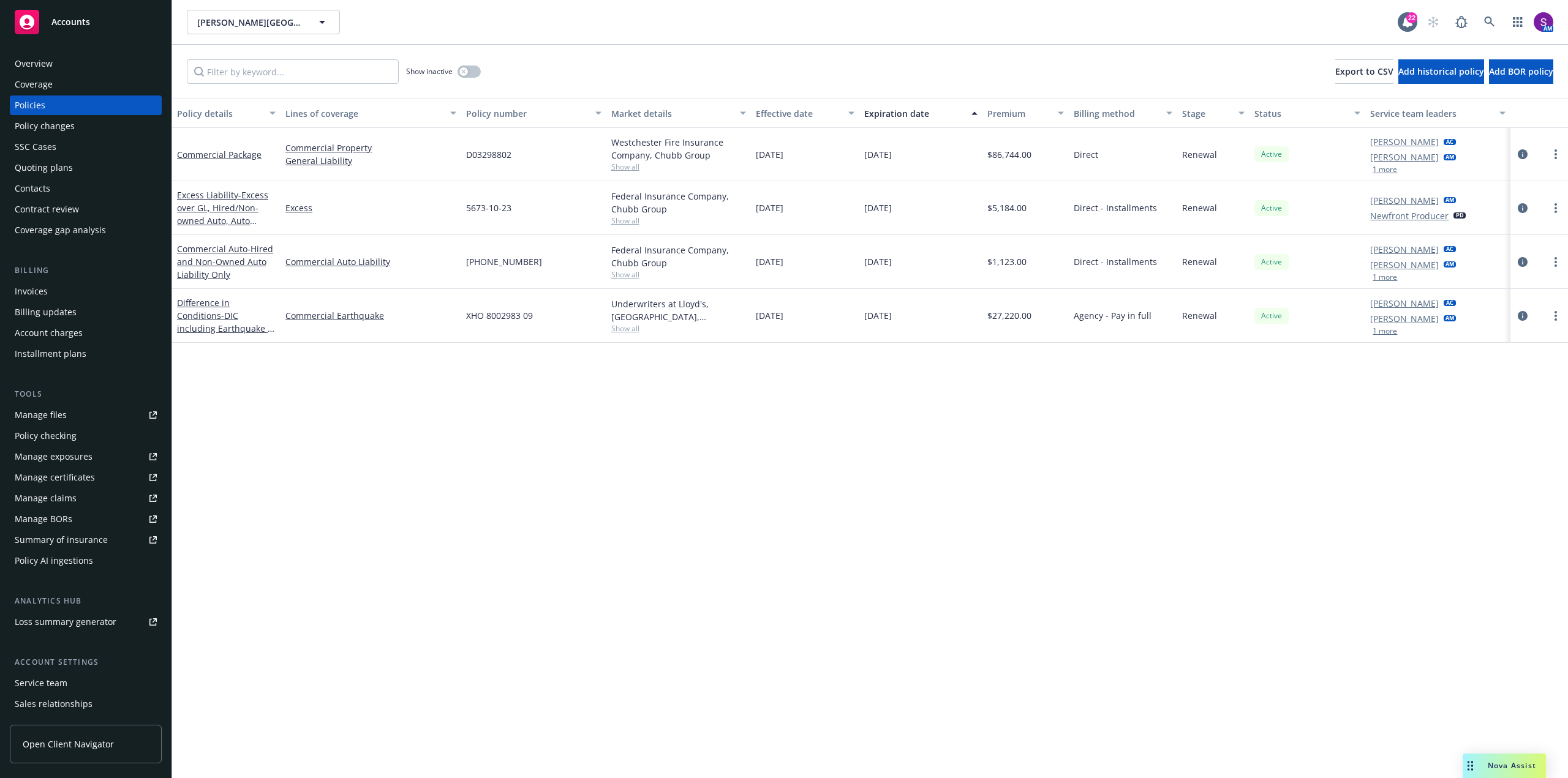
click at [44, 290] on div "Invoices" at bounding box center [31, 291] width 33 height 19
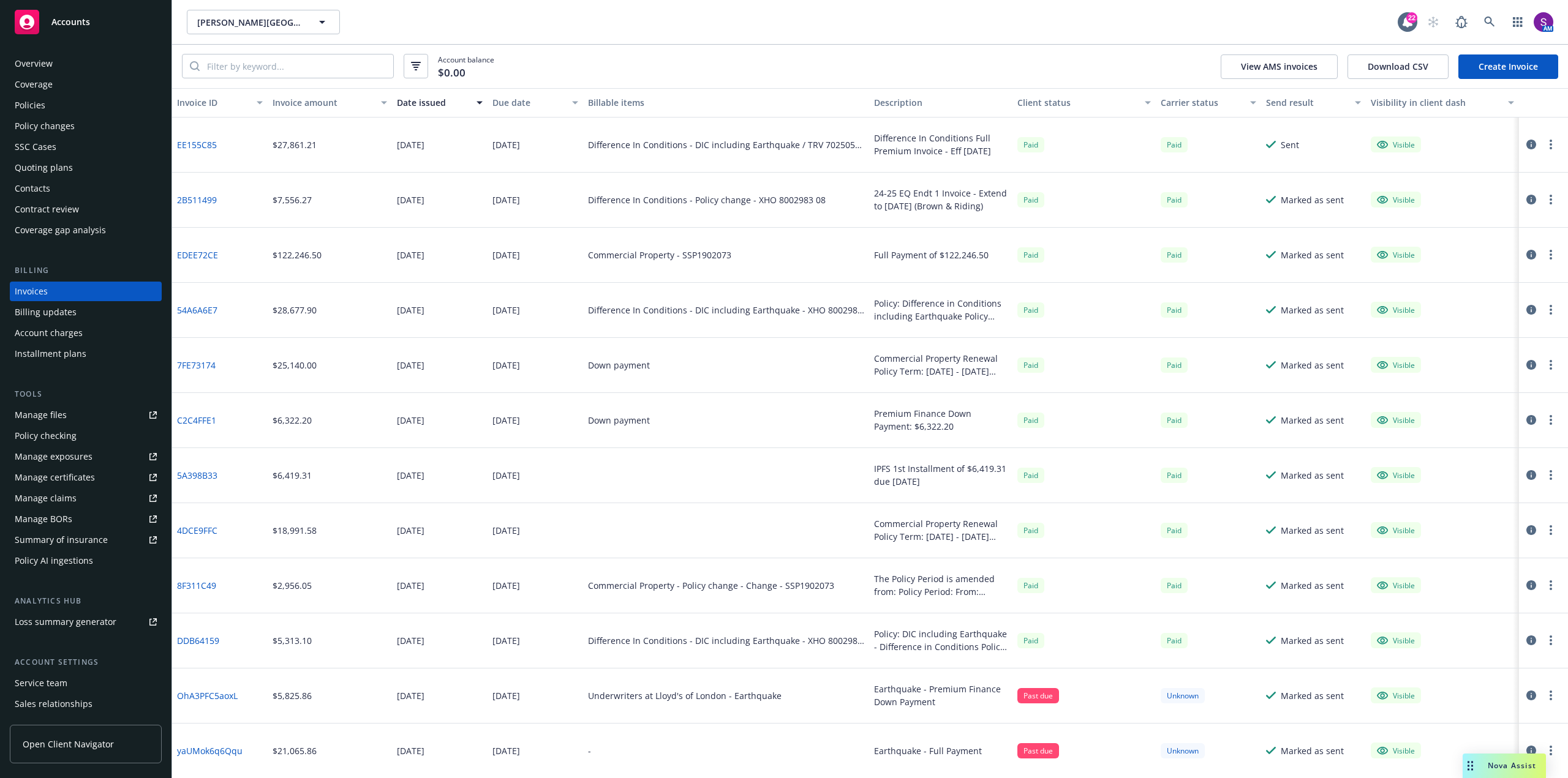
click at [59, 69] on div "Overview" at bounding box center [86, 63] width 142 height 19
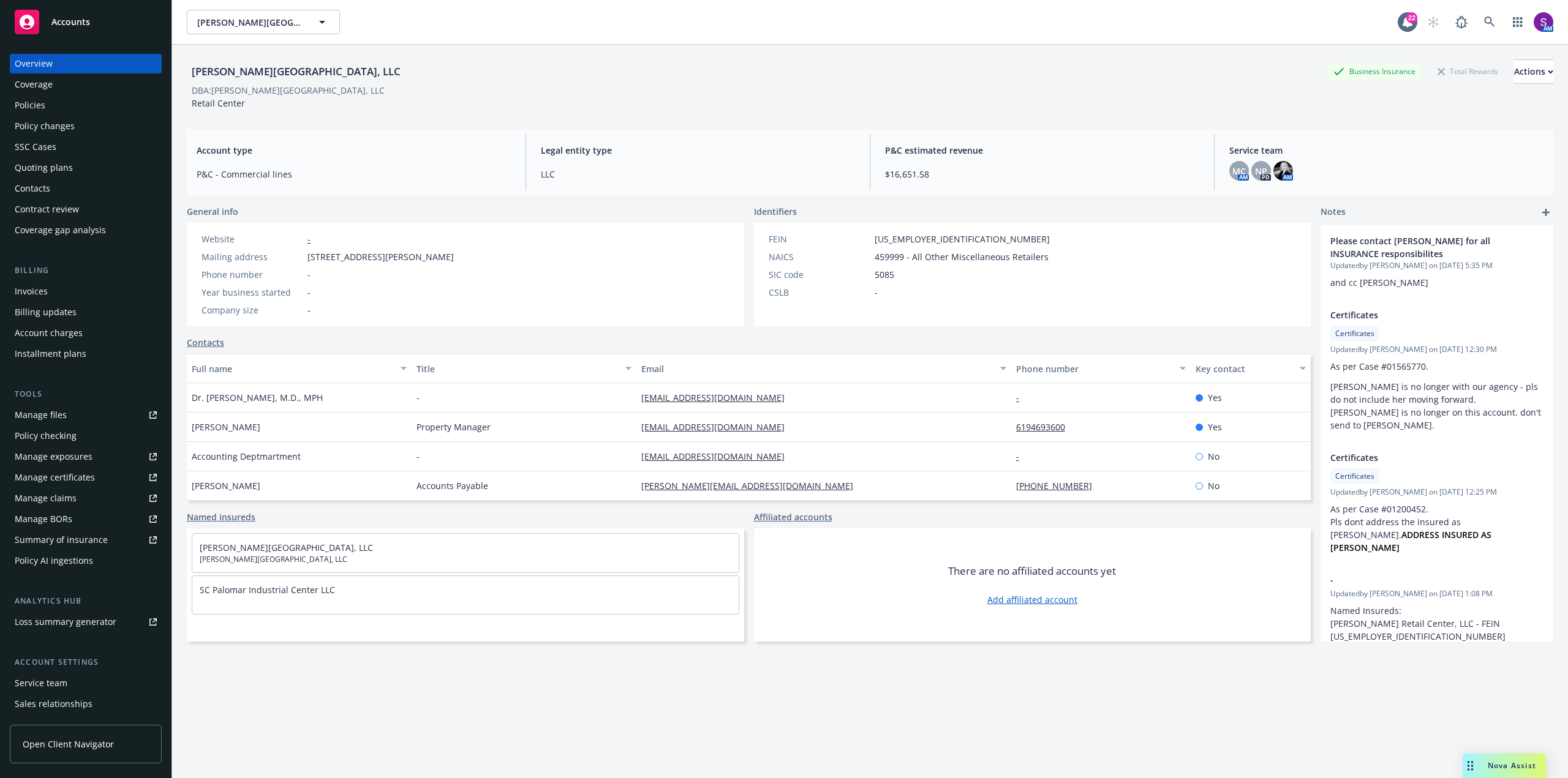
click at [42, 104] on div "Policies" at bounding box center [30, 105] width 30 height 19
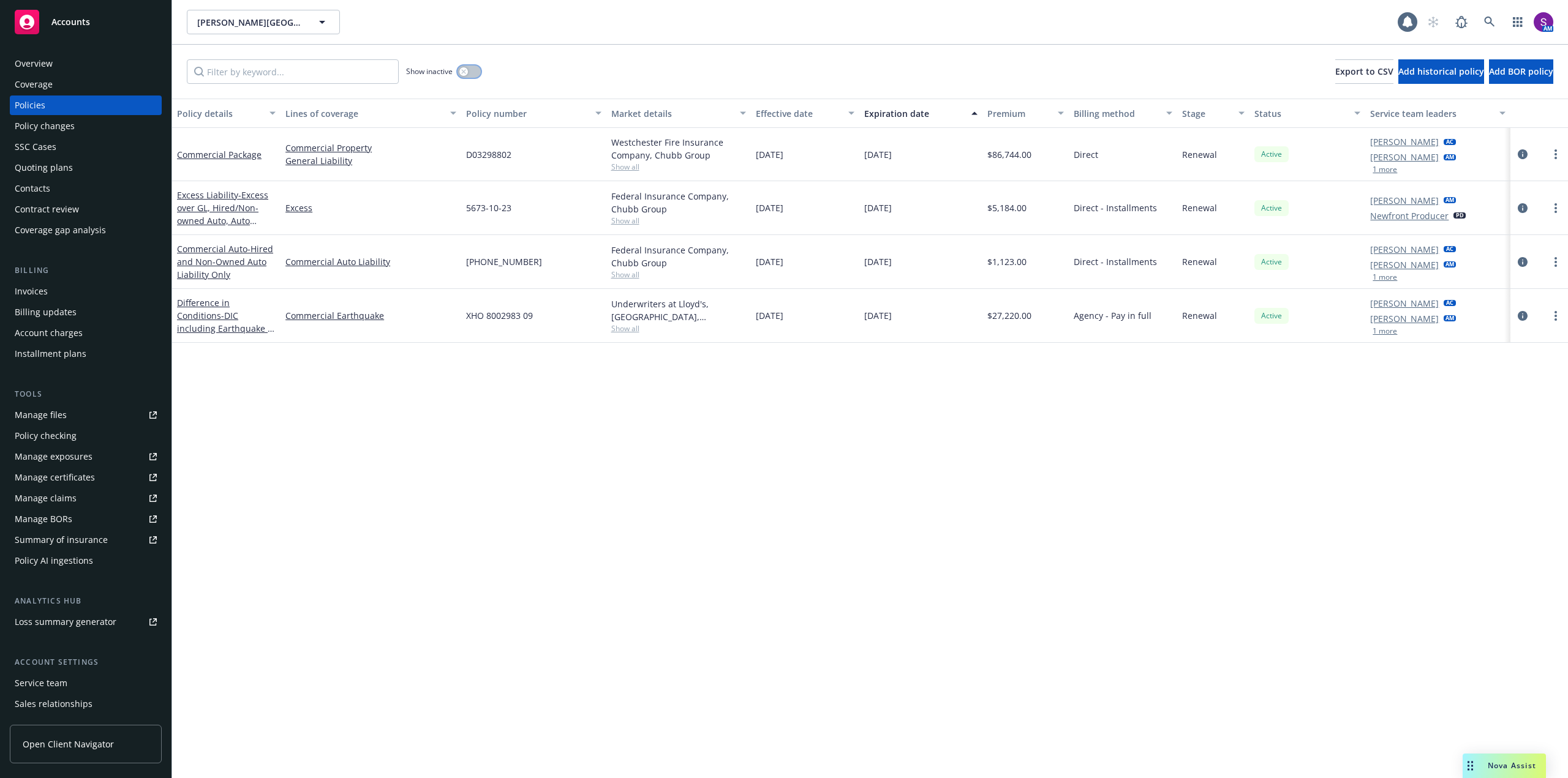
click at [464, 72] on icon "button" at bounding box center [463, 72] width 5 height 5
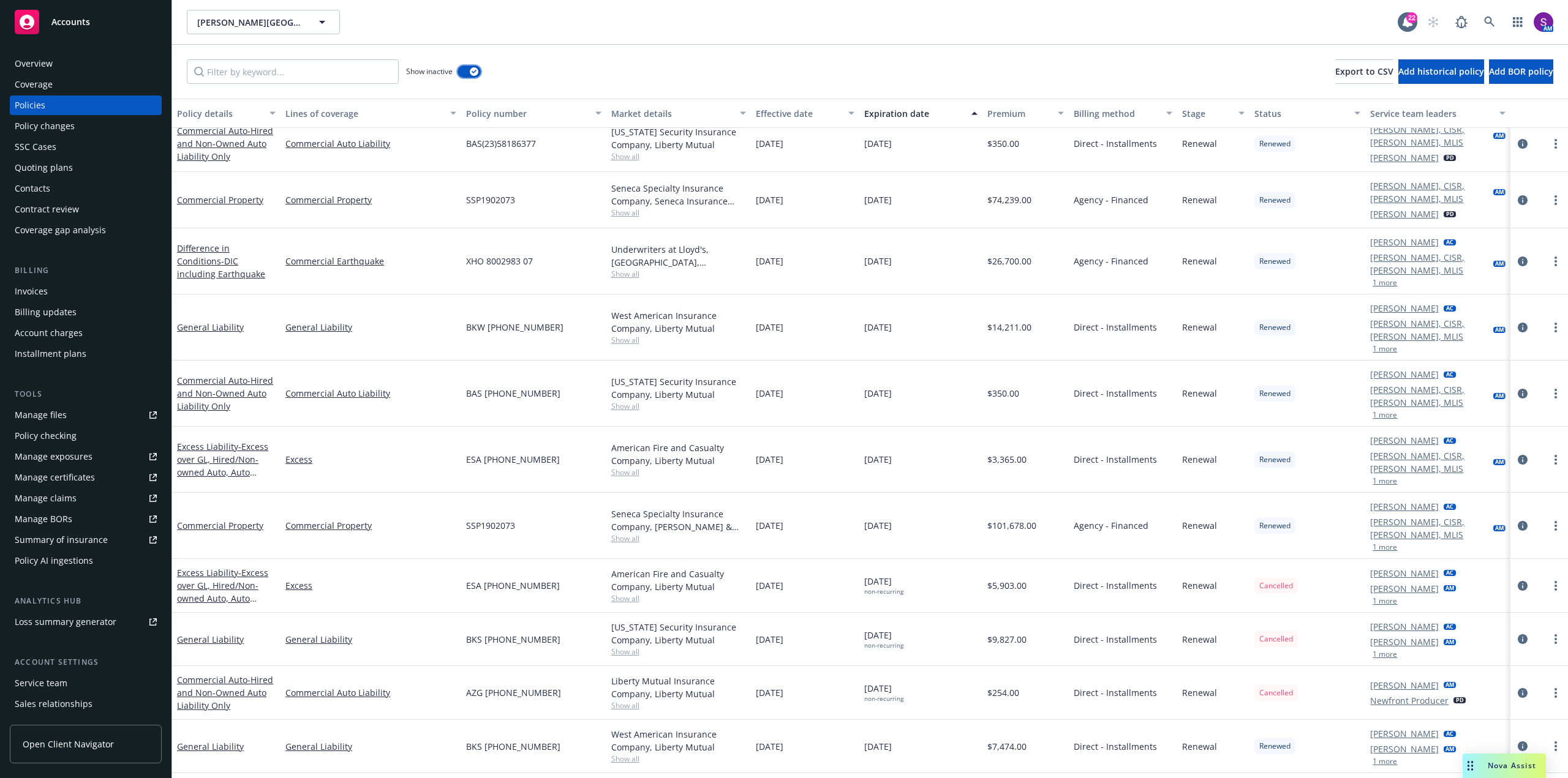
scroll to position [1774, 0]
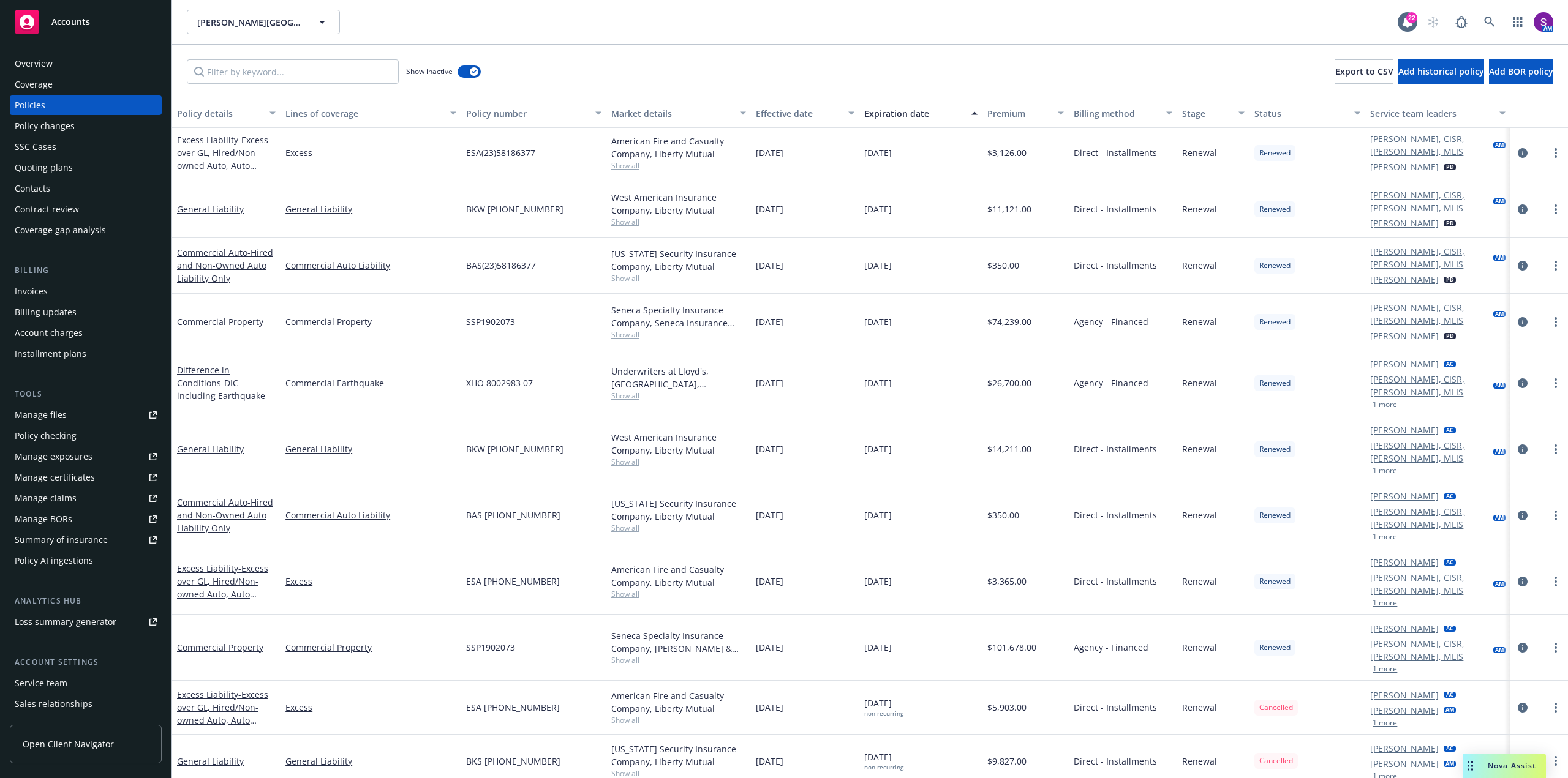
click at [60, 63] on div "Overview" at bounding box center [86, 63] width 142 height 19
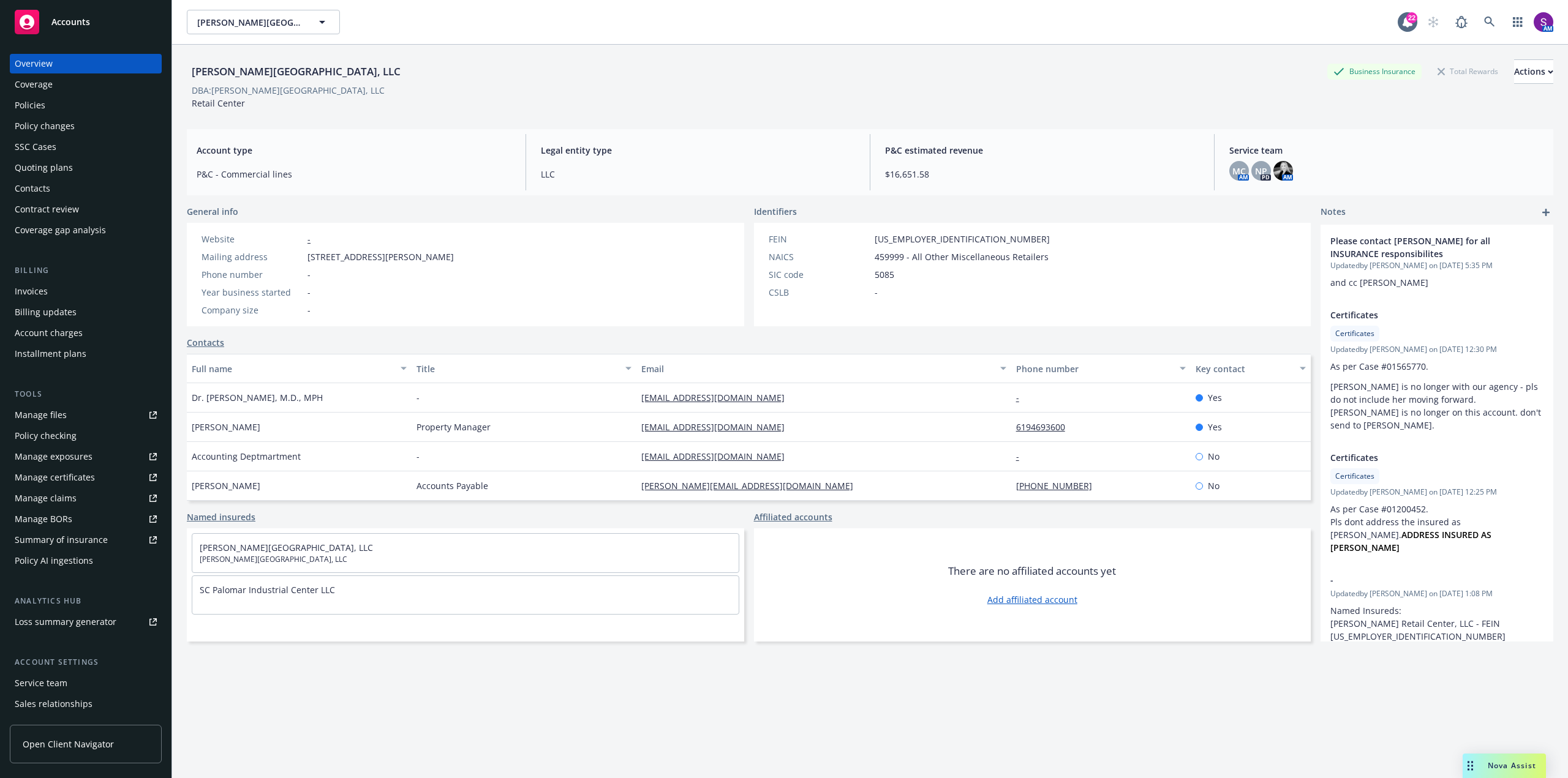
click at [54, 106] on div "Policies" at bounding box center [86, 105] width 142 height 19
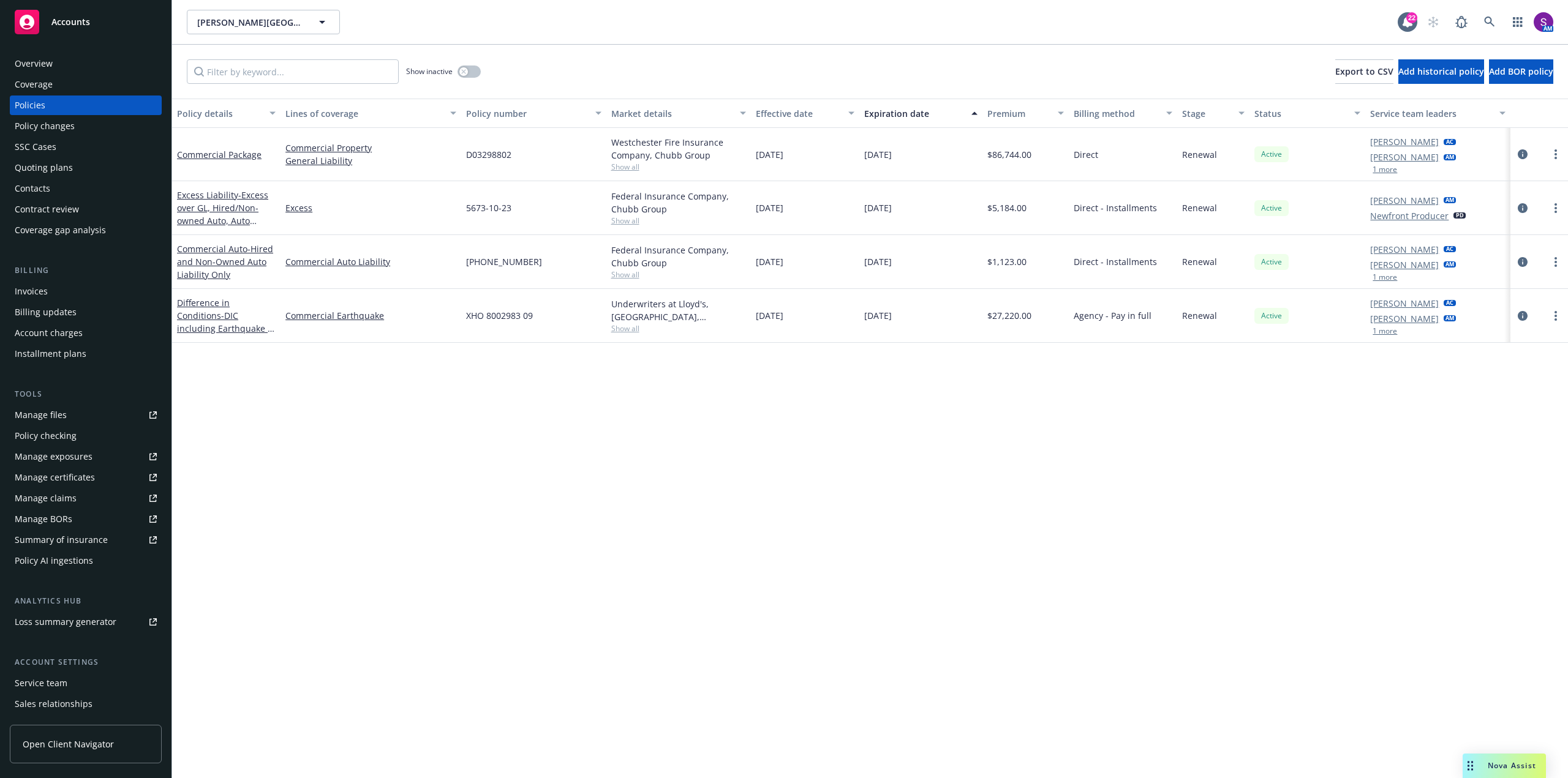
click at [69, 169] on div "Quoting plans" at bounding box center [44, 168] width 58 height 19
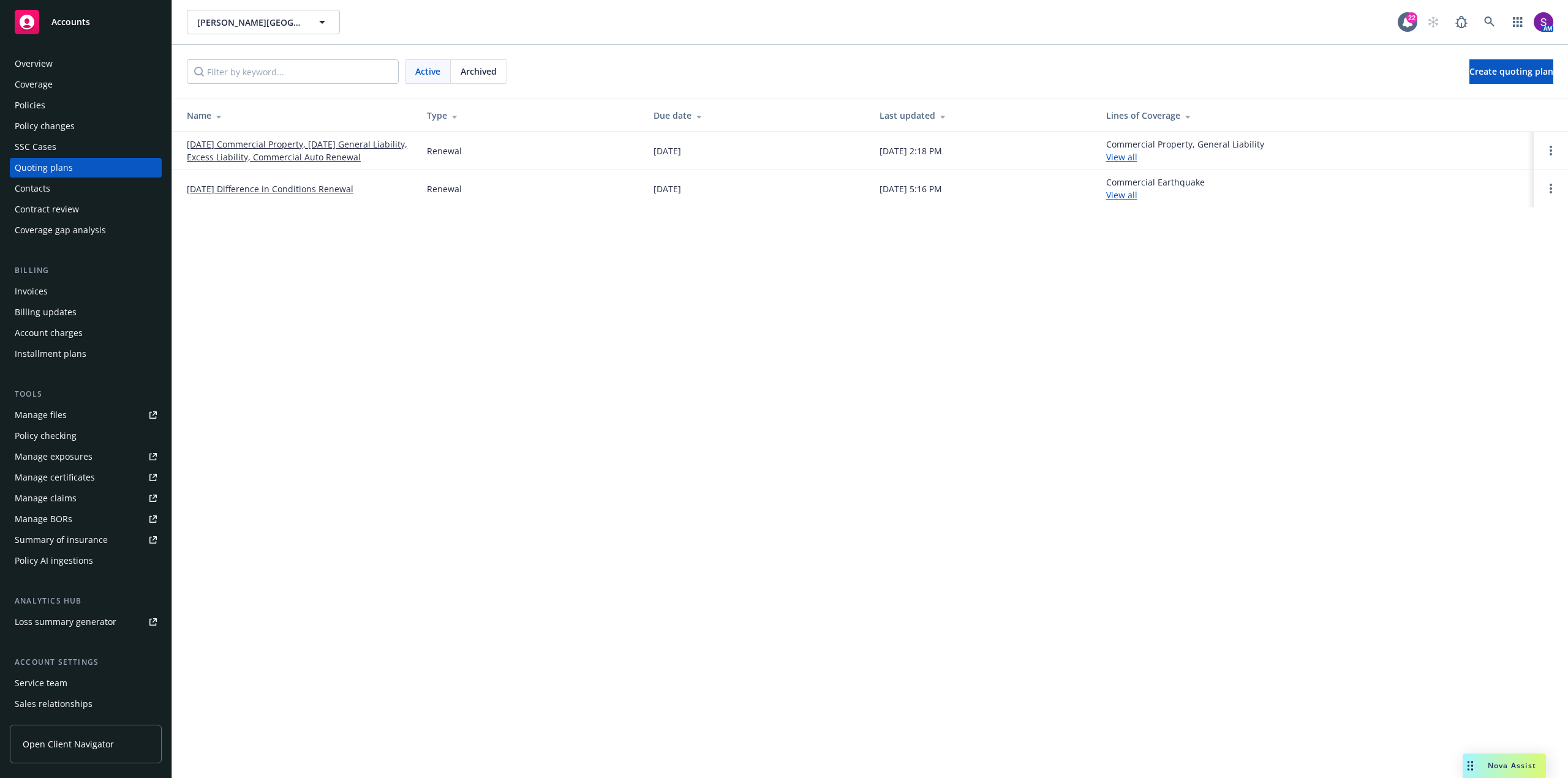
click at [290, 147] on link "[DATE] Commercial Property, [DATE] General Liability, Excess Liability, Commerc…" at bounding box center [297, 150] width 221 height 26
